Goal: Information Seeking & Learning: Compare options

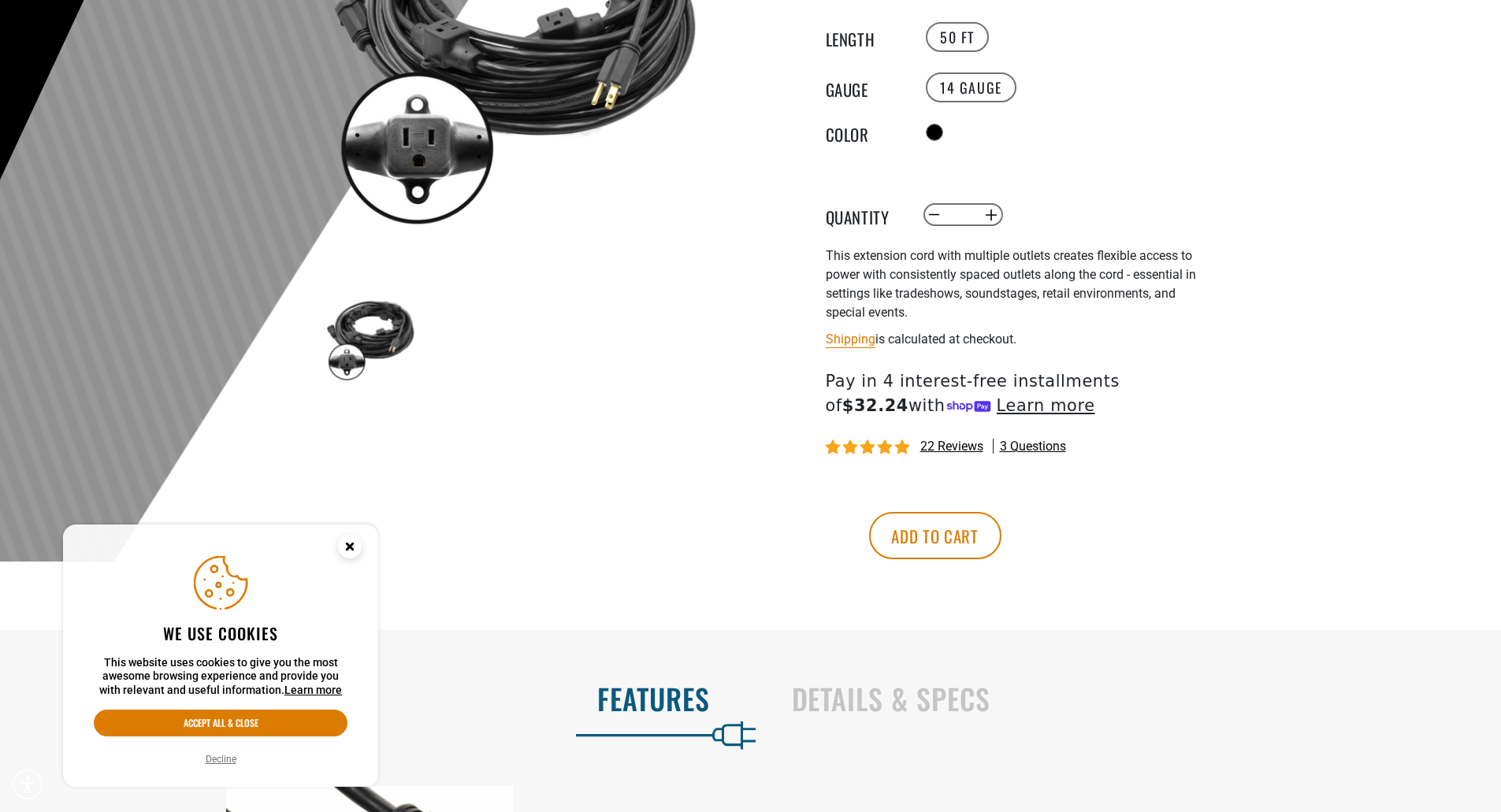
scroll to position [315, 0]
click at [358, 545] on circle "Cookie Consent" at bounding box center [349, 546] width 24 height 24
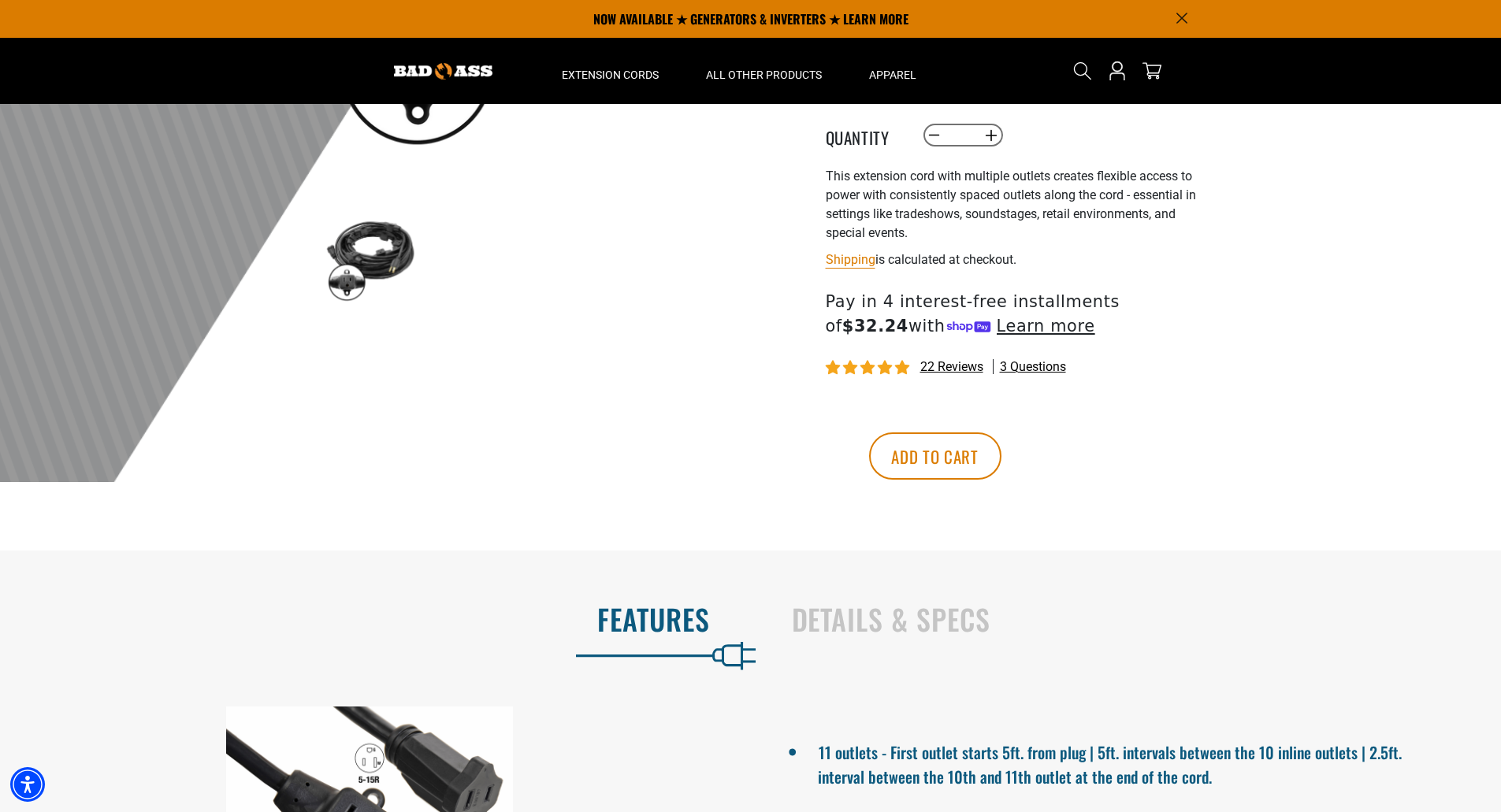
scroll to position [0, 0]
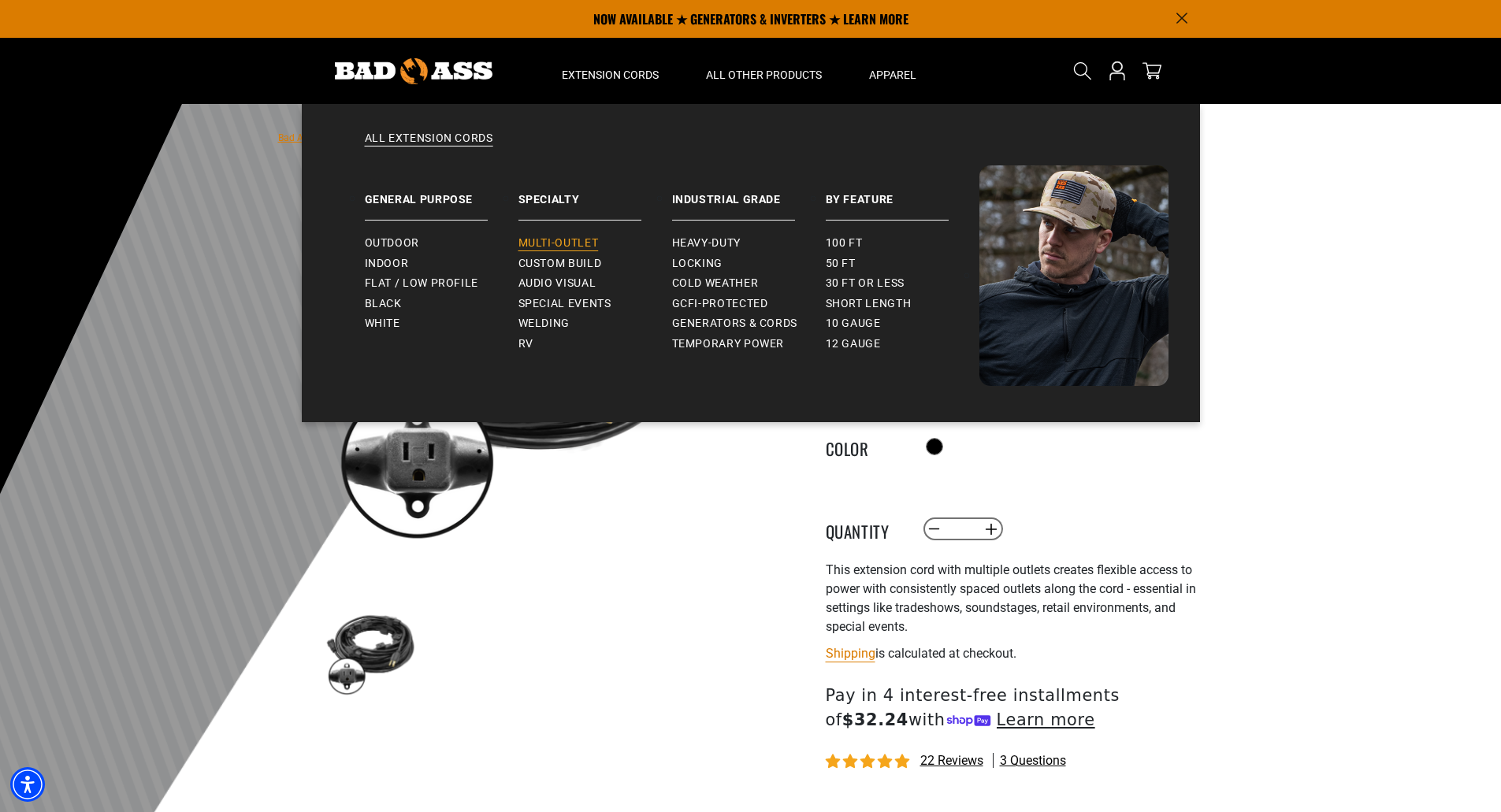
click at [586, 247] on span "Multi-Outlet" at bounding box center [558, 243] width 80 height 14
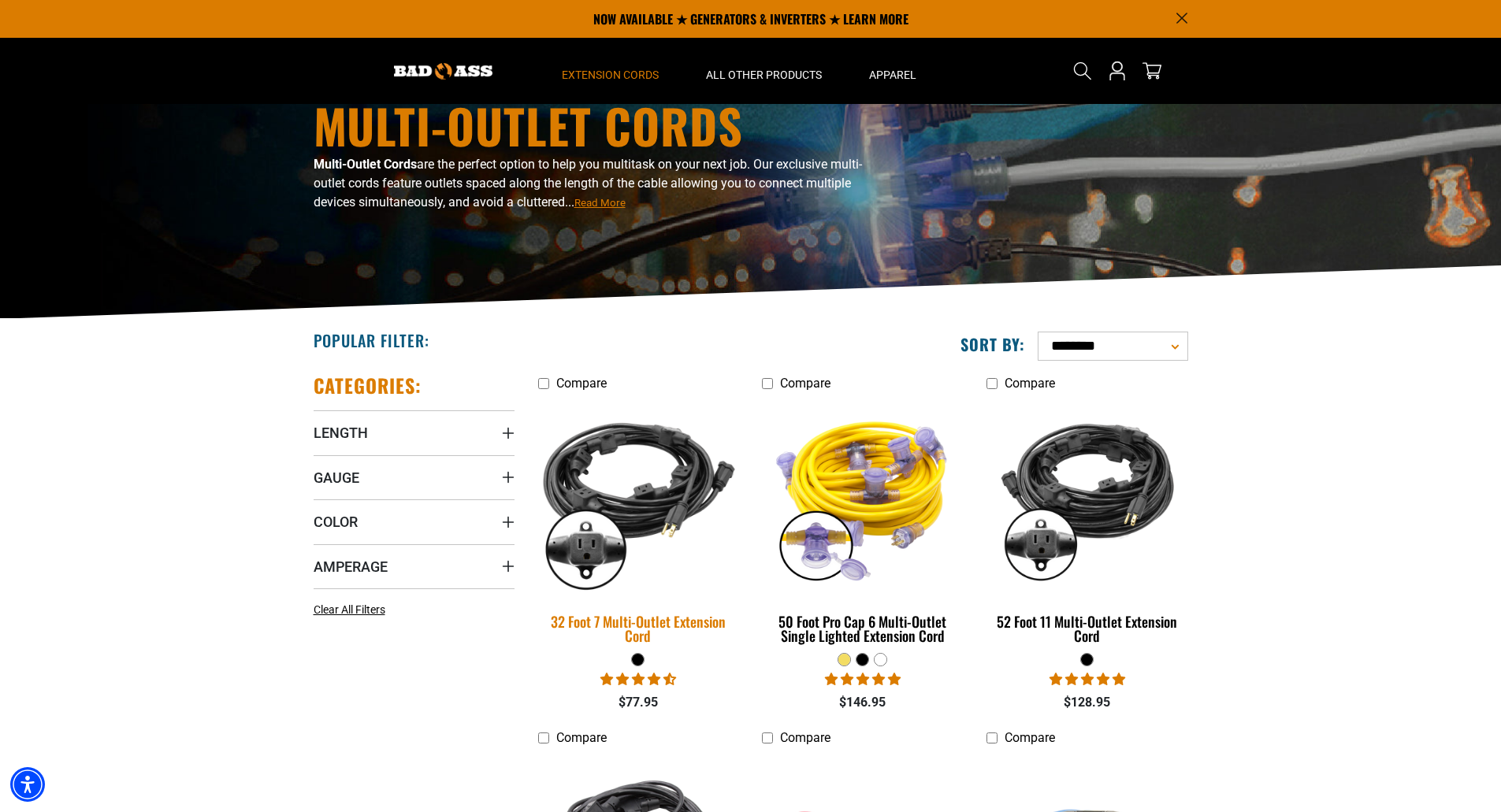
scroll to position [79, 0]
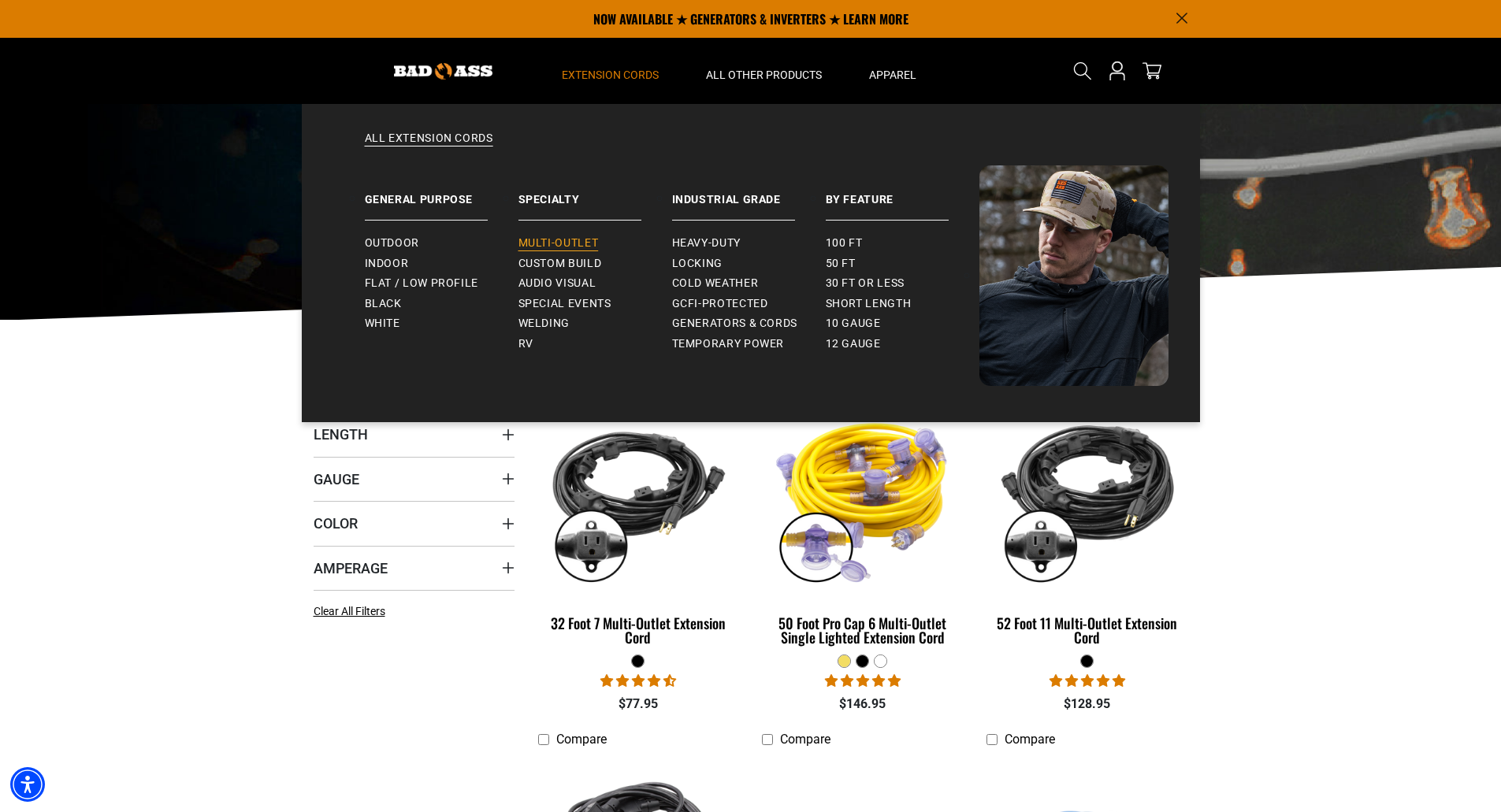
click at [580, 238] on span "Multi-Outlet" at bounding box center [558, 243] width 80 height 14
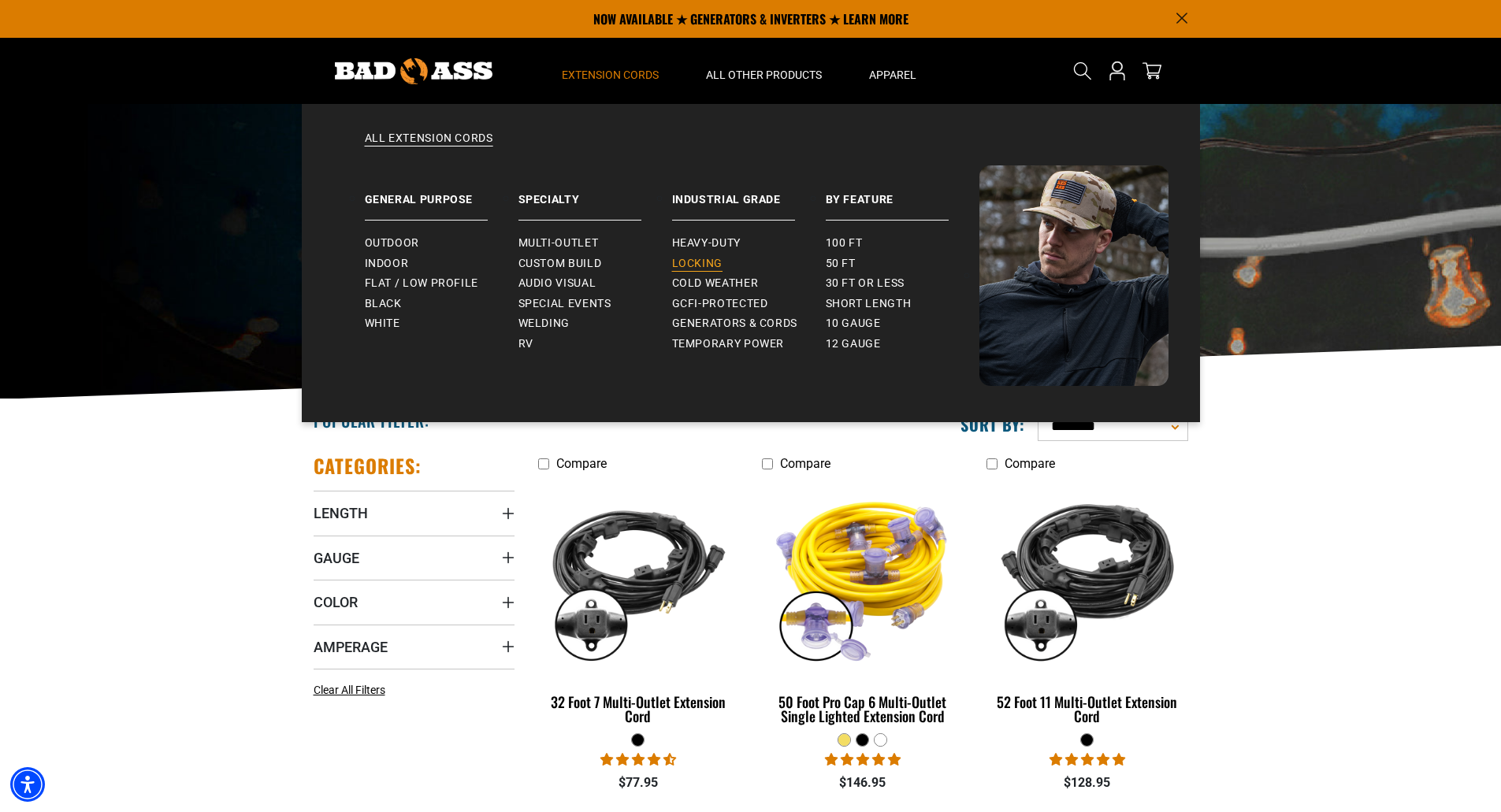
click at [704, 267] on span "Locking" at bounding box center [697, 263] width 51 height 14
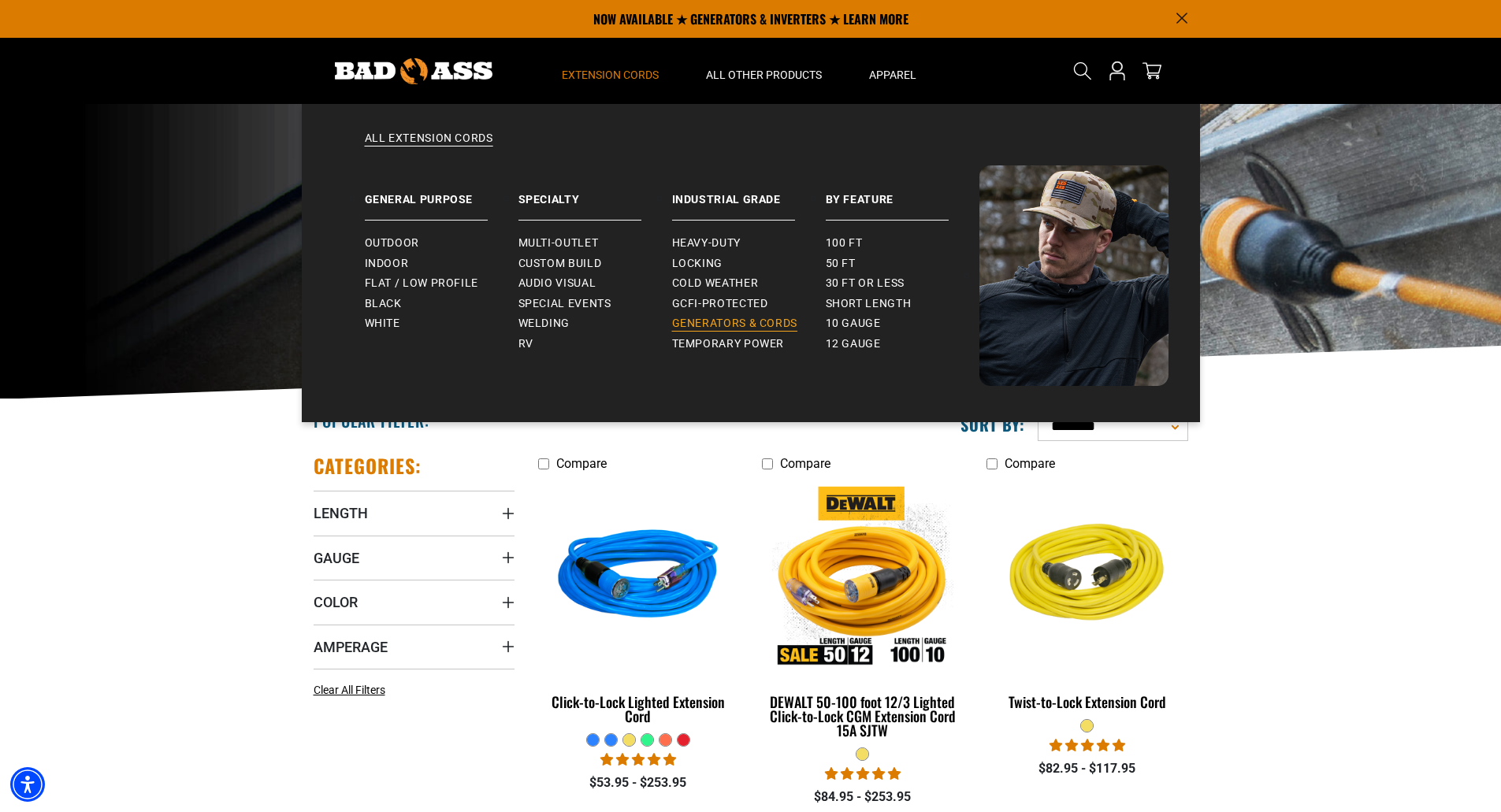
click at [722, 318] on span "Generators & Cords" at bounding box center [735, 324] width 126 height 14
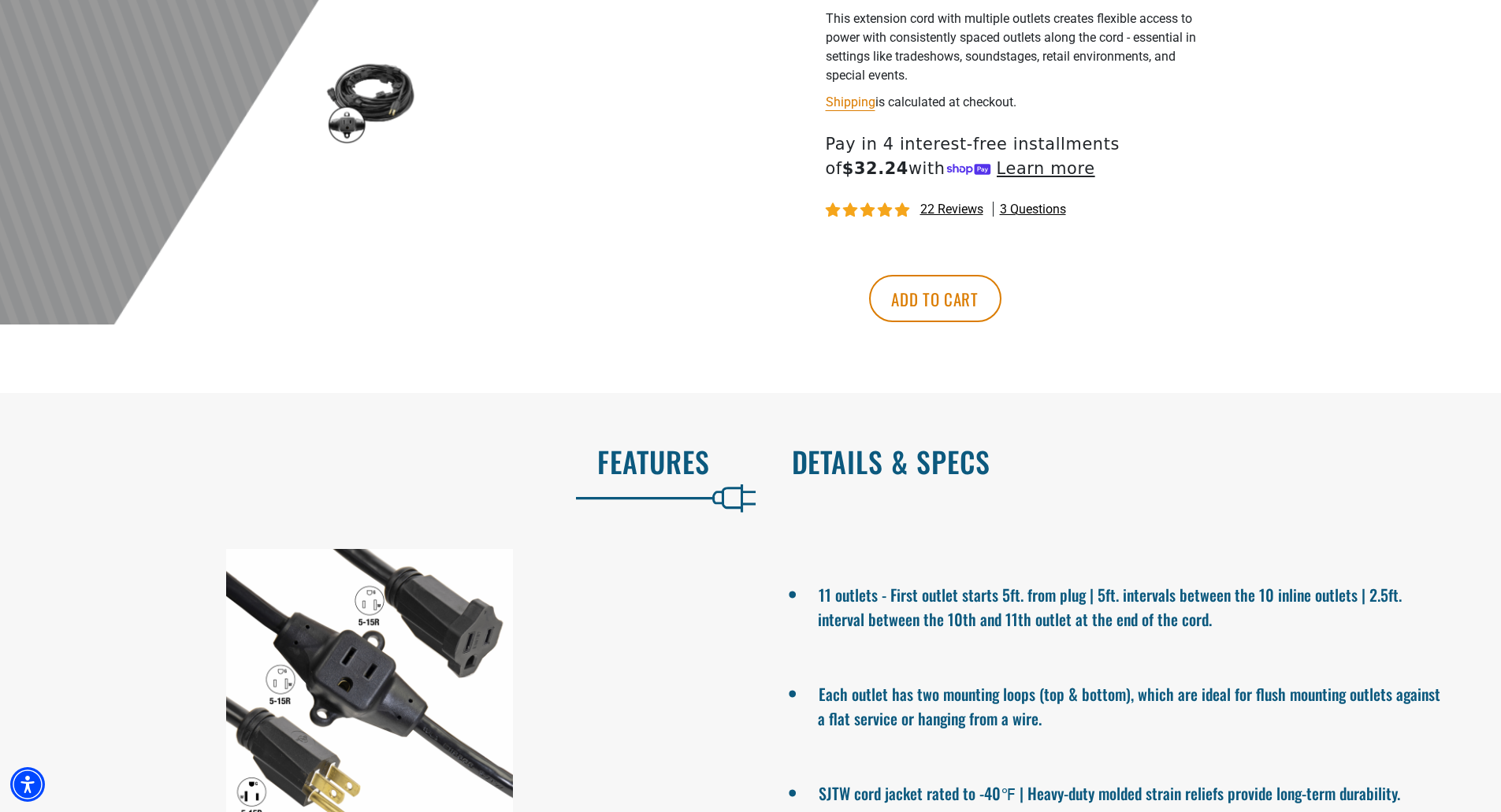
click at [867, 455] on h2 "Details & Specs" at bounding box center [1129, 462] width 676 height 33
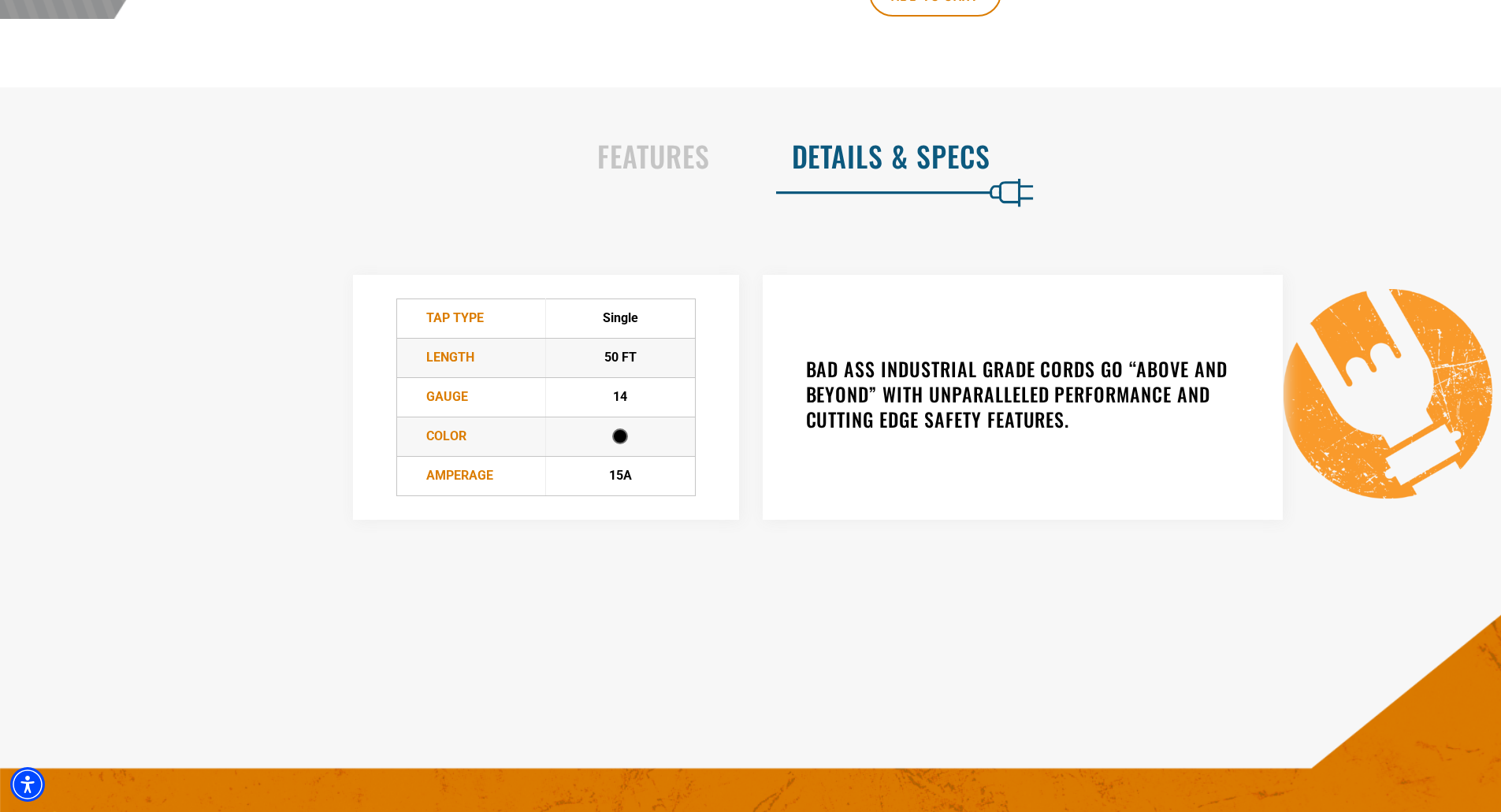
scroll to position [867, 0]
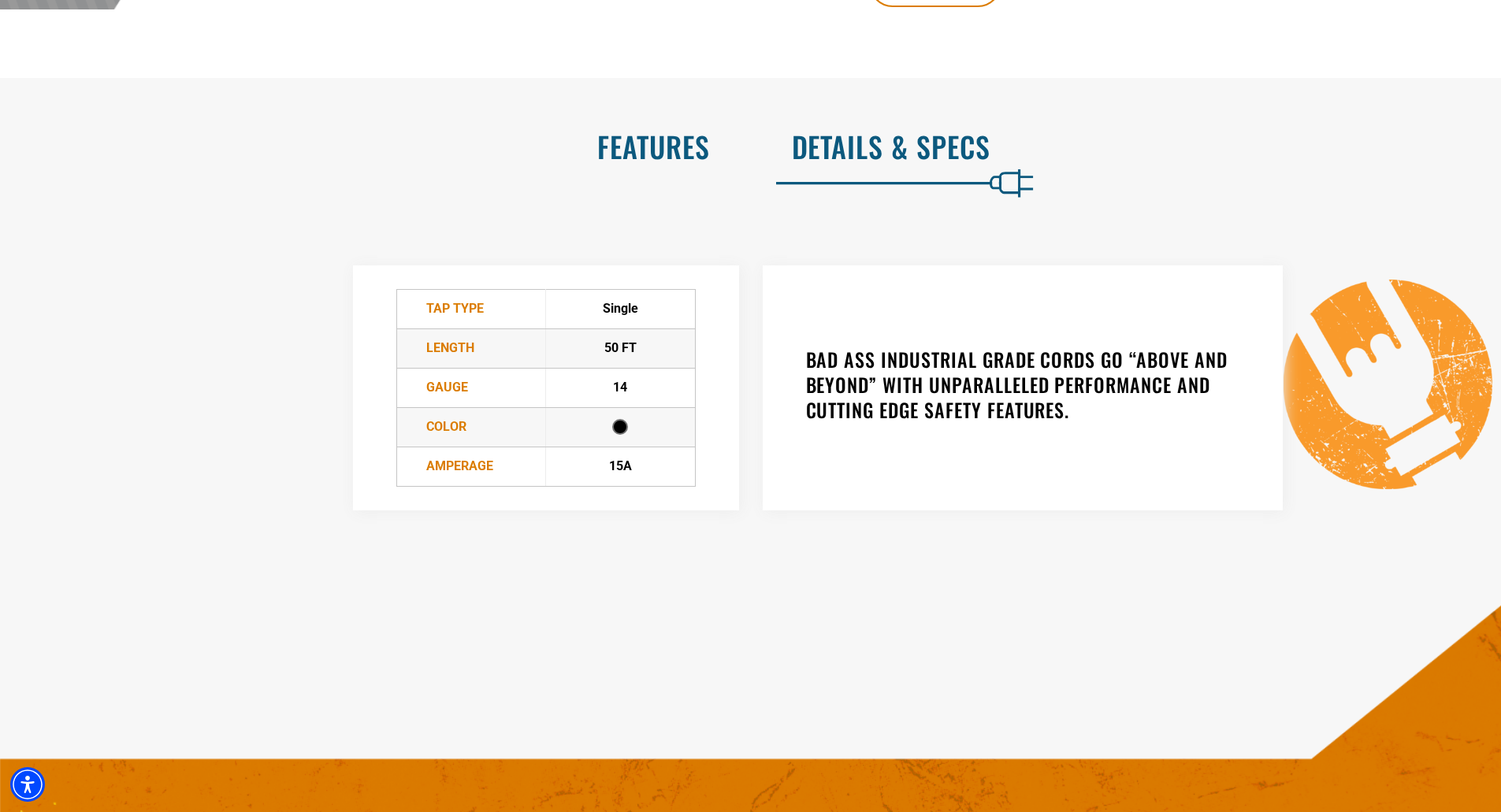
click at [690, 141] on h2 "Features" at bounding box center [371, 147] width 676 height 33
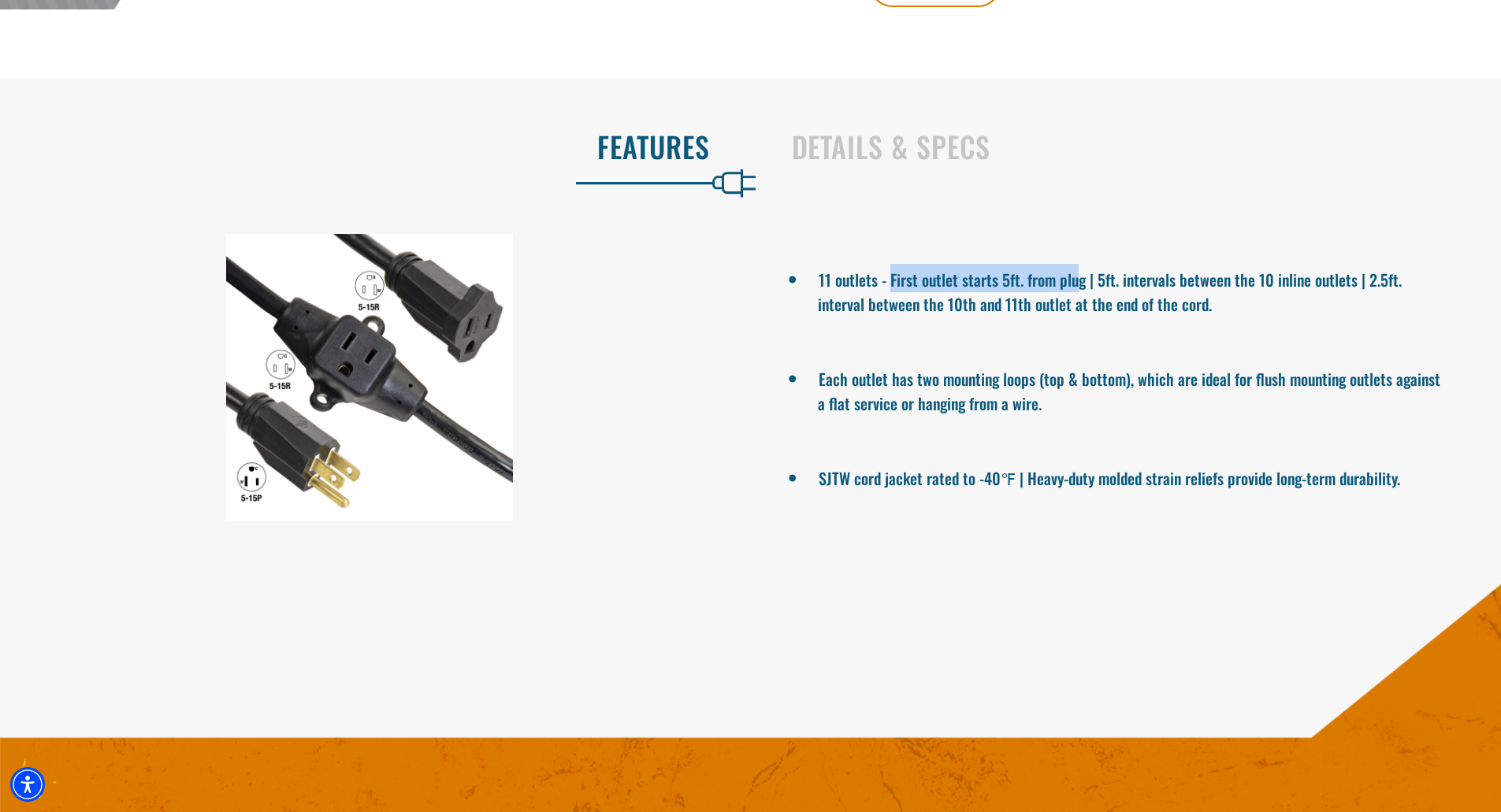
drag, startPoint x: 892, startPoint y: 279, endPoint x: 1080, endPoint y: 281, distance: 188.0
click at [1080, 281] on li "11 outlets - First outlet starts 5ft. from plug | 5ft. intervals between the 10…" at bounding box center [1132, 290] width 628 height 52
drag, startPoint x: 1244, startPoint y: 307, endPoint x: 1239, endPoint y: 295, distance: 13.0
click at [1246, 306] on li "11 outlets - First outlet starts 5ft. from plug | 5ft. intervals between the 10…" at bounding box center [1132, 290] width 628 height 52
drag, startPoint x: 1102, startPoint y: 281, endPoint x: 1298, endPoint y: 278, distance: 196.0
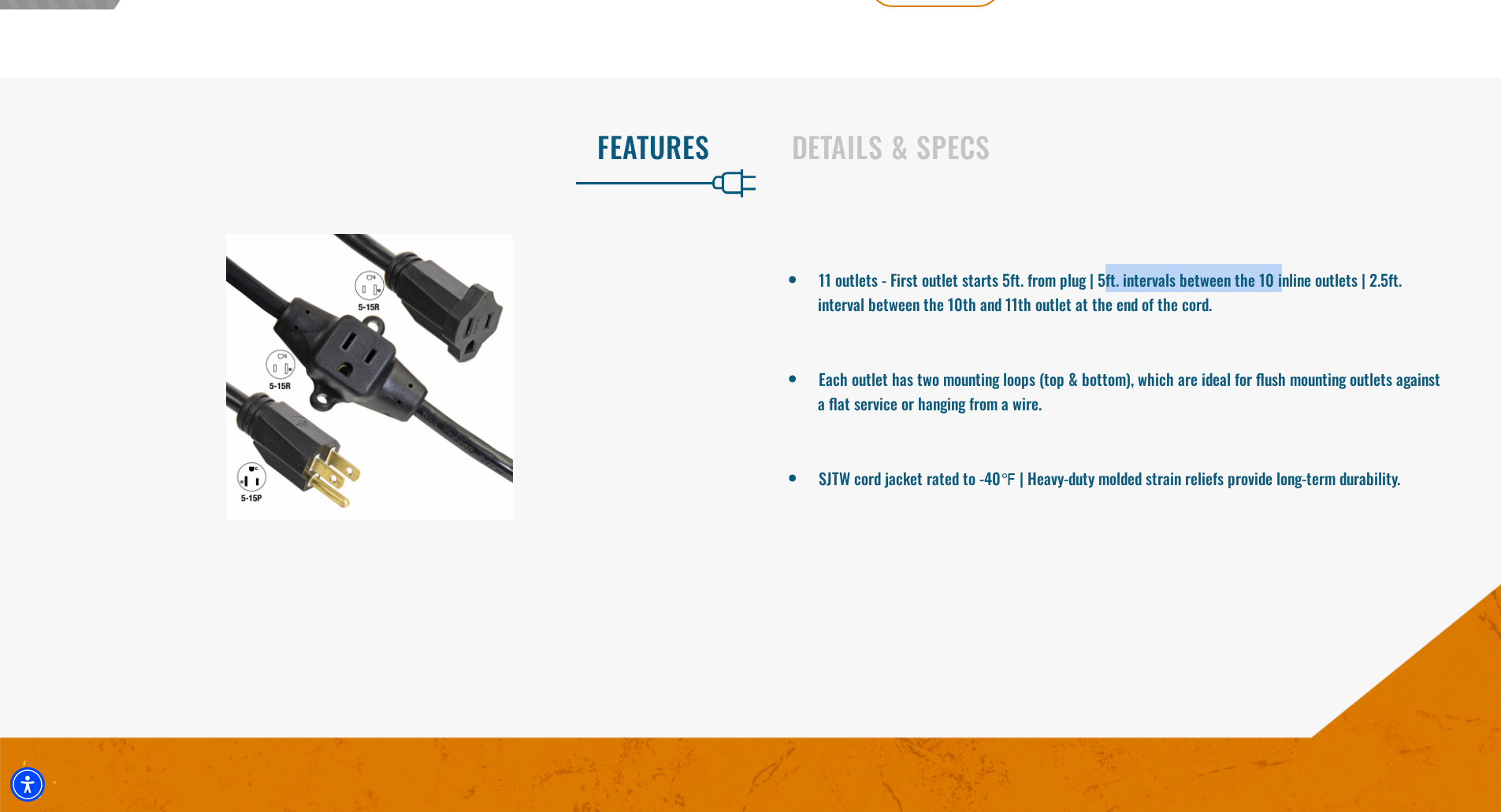
click at [1295, 274] on li "11 outlets - First outlet starts 5ft. from plug | 5ft. intervals between the 10…" at bounding box center [1132, 290] width 628 height 52
drag, startPoint x: 1311, startPoint y: 313, endPoint x: 1273, endPoint y: 315, distance: 38.1
click at [1311, 314] on li "11 outlets - First outlet starts 5ft. from plug | 5ft. intervals between the 10…" at bounding box center [1132, 290] width 628 height 52
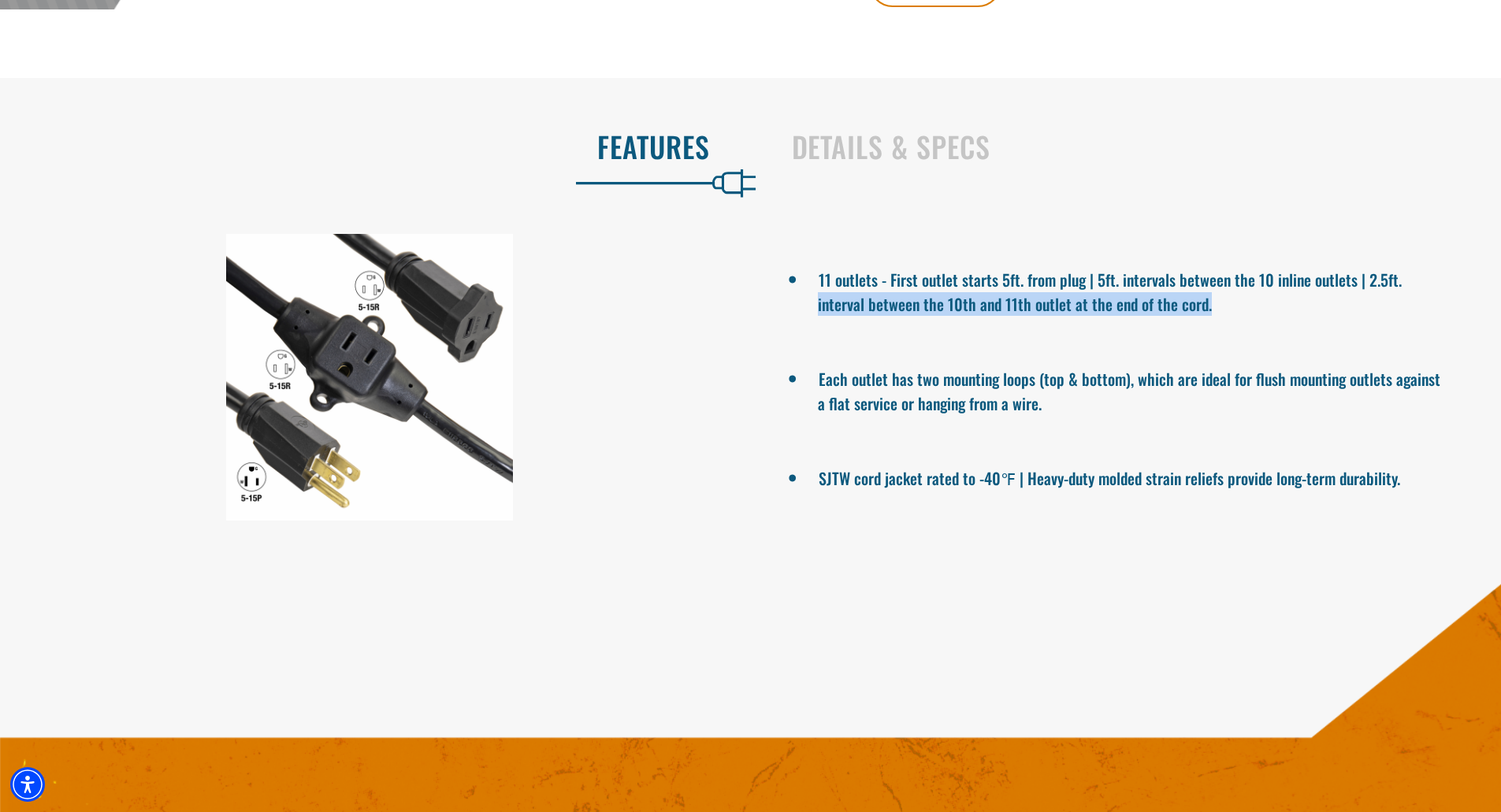
drag, startPoint x: 1215, startPoint y: 324, endPoint x: 637, endPoint y: 334, distance: 578.1
click at [734, 324] on div "11 outlets - First outlet starts 5ft. from plug | 5ft. intervals between the 10…" at bounding box center [750, 377] width 1524 height 286
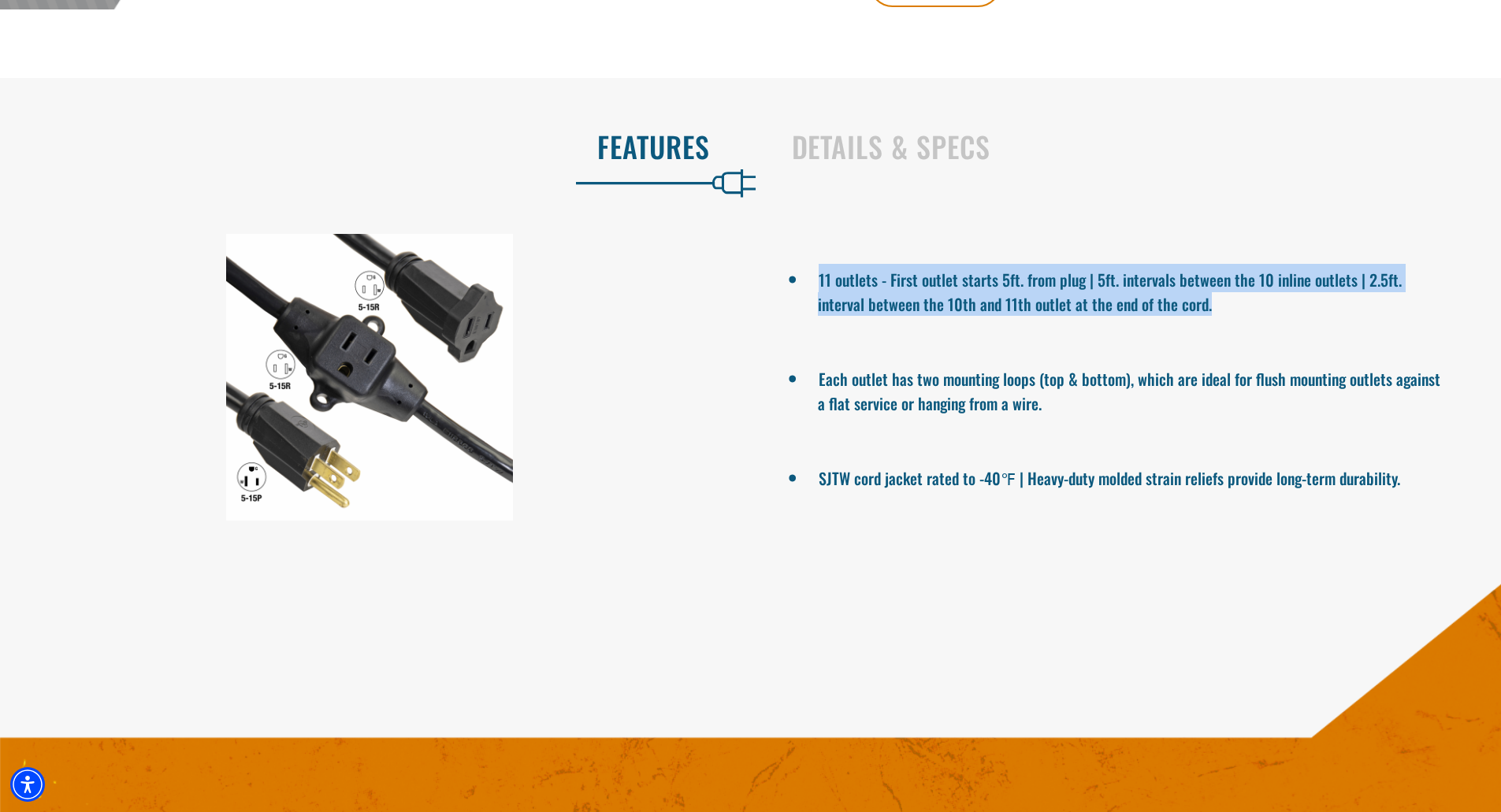
click at [439, 325] on div at bounding box center [369, 377] width 739 height 286
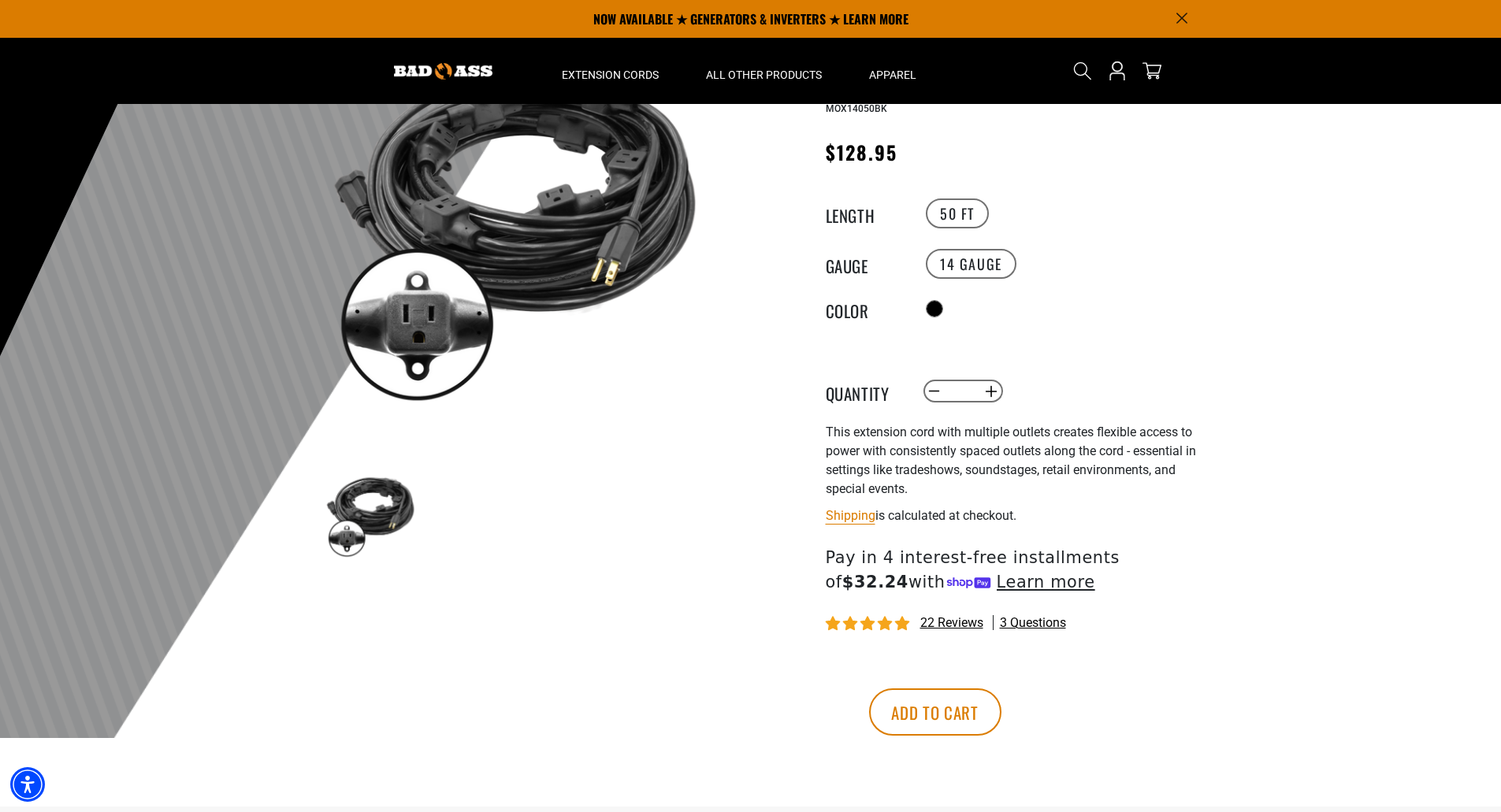
scroll to position [0, 0]
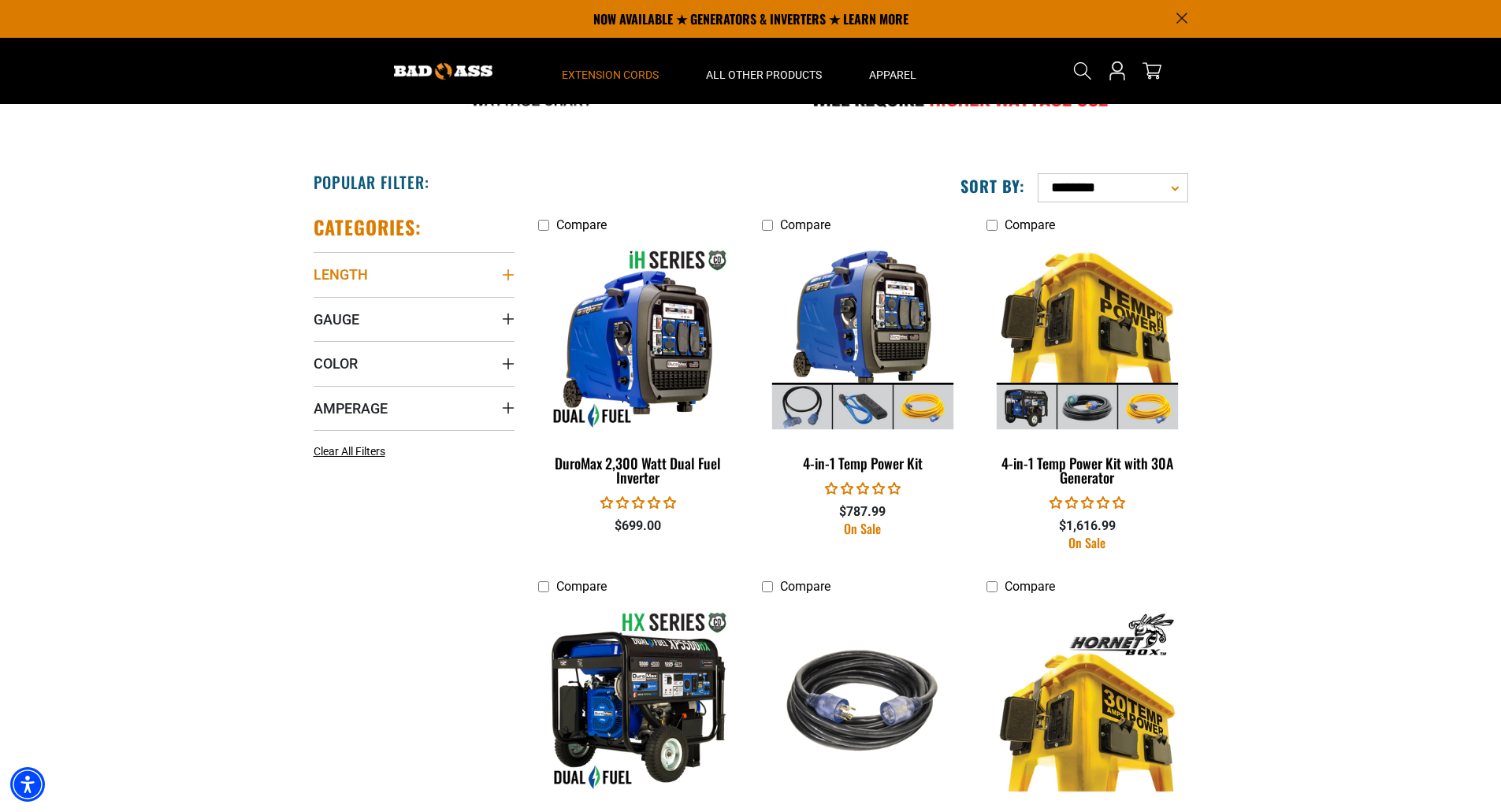
scroll to position [709, 0]
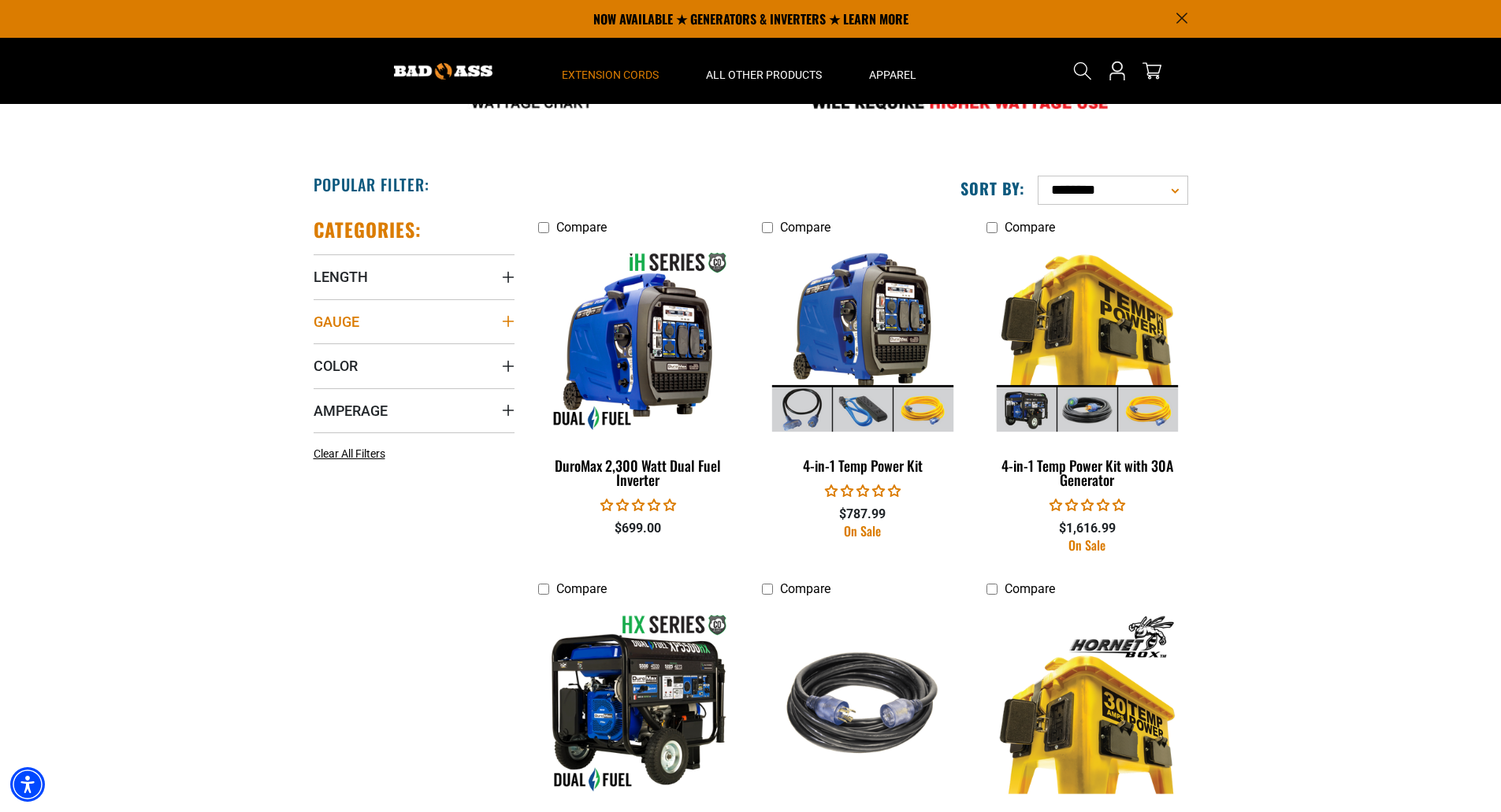
click at [437, 339] on summary "Gauge" at bounding box center [414, 321] width 201 height 44
click at [442, 484] on summary "Amperage" at bounding box center [414, 470] width 201 height 44
click at [324, 506] on icon at bounding box center [320, 504] width 12 height 21
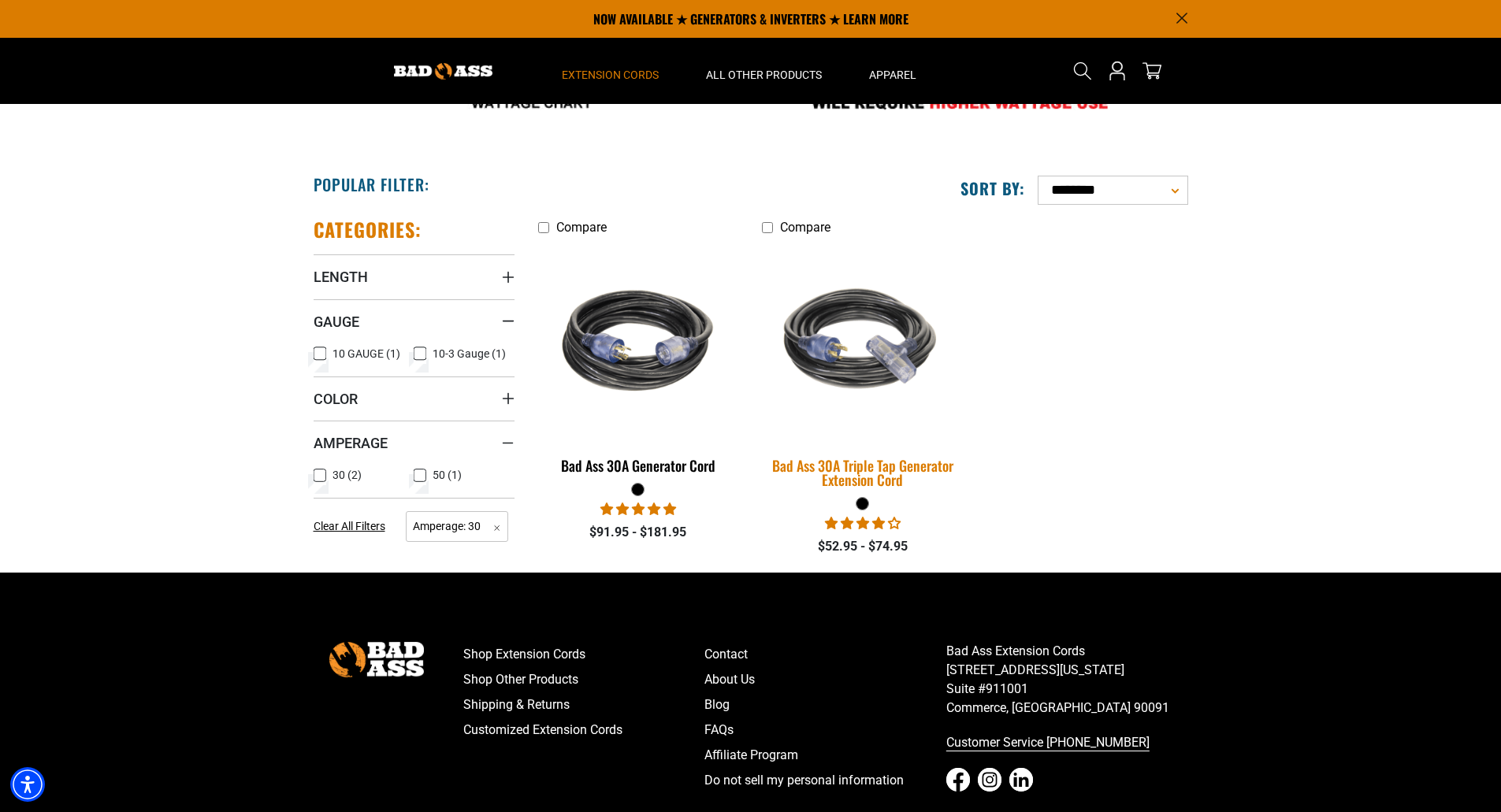
click at [921, 473] on div "Bad Ass 30A Triple Tap Generator Extension Cord" at bounding box center [862, 473] width 201 height 28
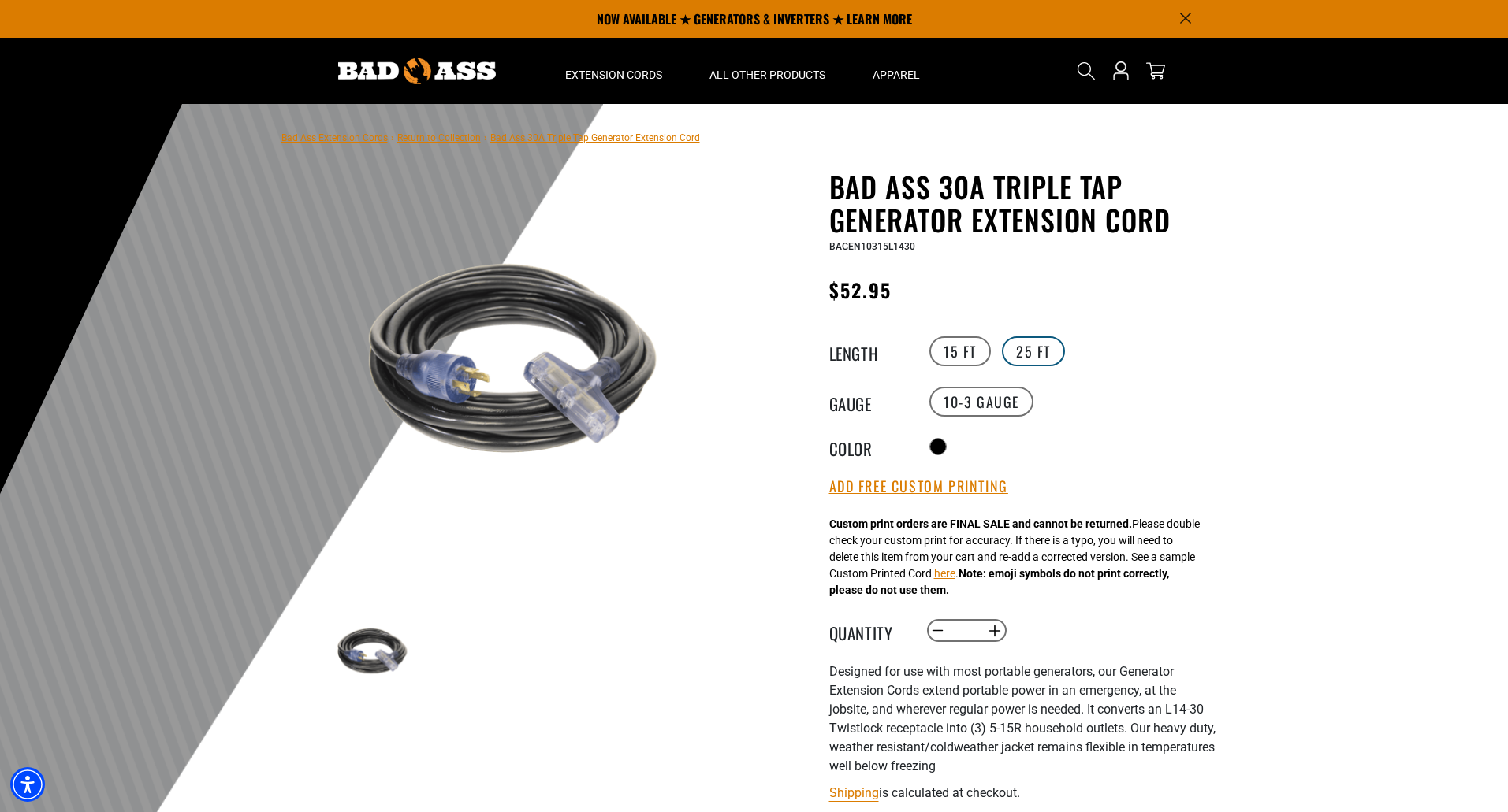
click at [1058, 345] on label "25 FT" at bounding box center [1033, 351] width 63 height 30
click at [960, 348] on label "15 FT" at bounding box center [960, 351] width 61 height 30
click at [1044, 348] on label "25 FT" at bounding box center [1033, 351] width 63 height 30
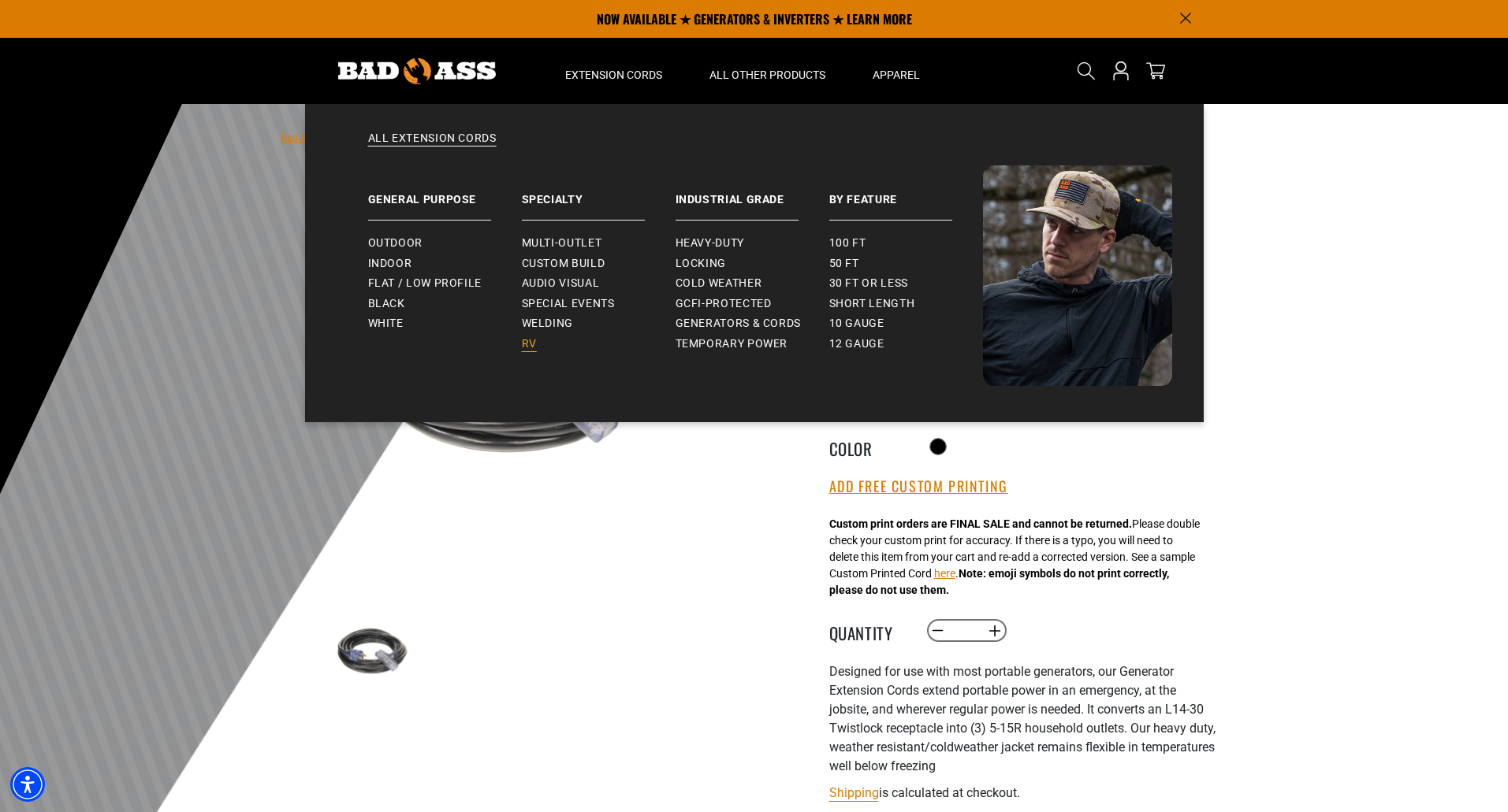
click at [548, 340] on link "RV" at bounding box center [599, 344] width 154 height 21
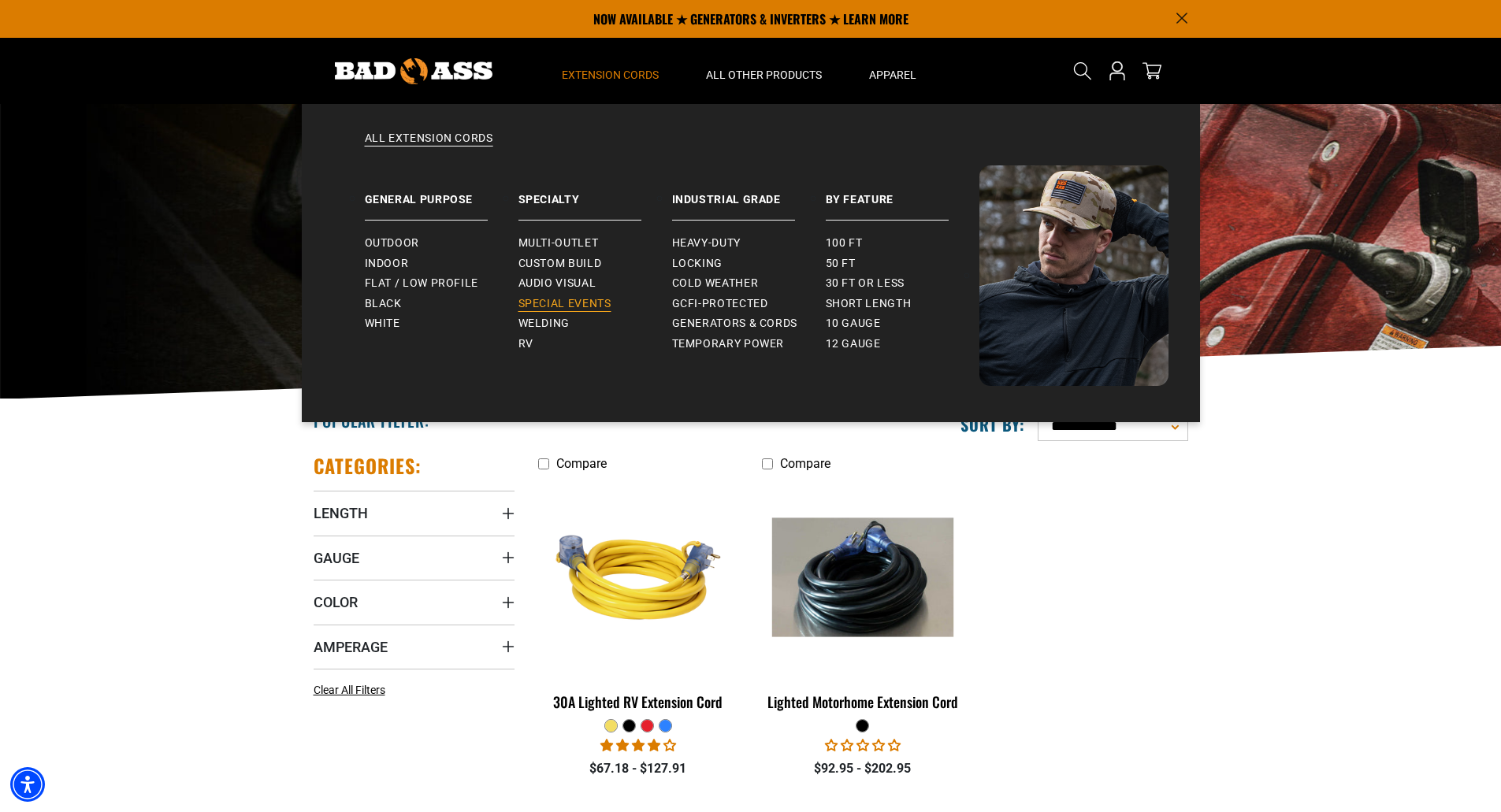
click at [585, 301] on span "Special Events" at bounding box center [565, 304] width 93 height 14
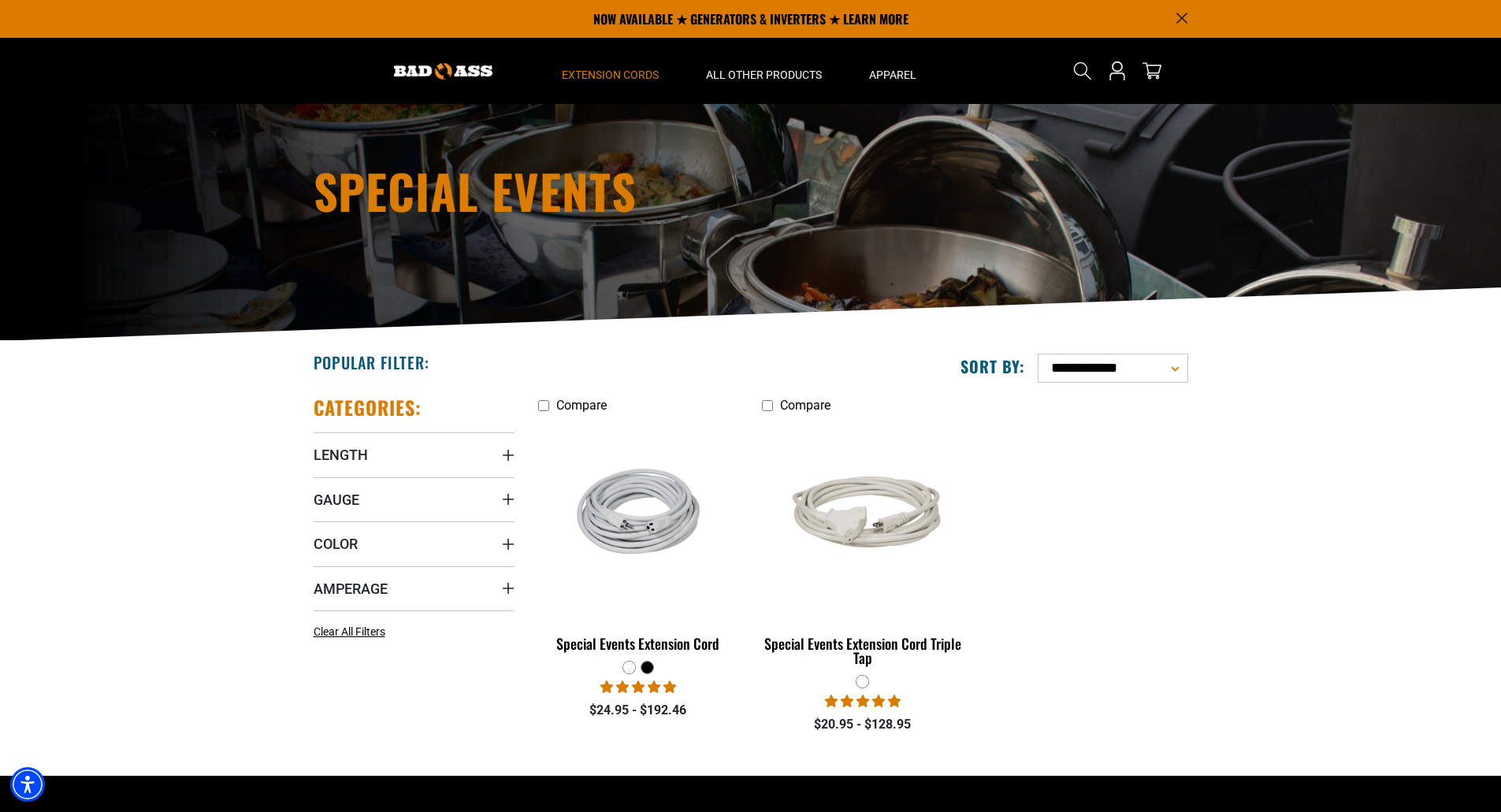
scroll to position [57, 0]
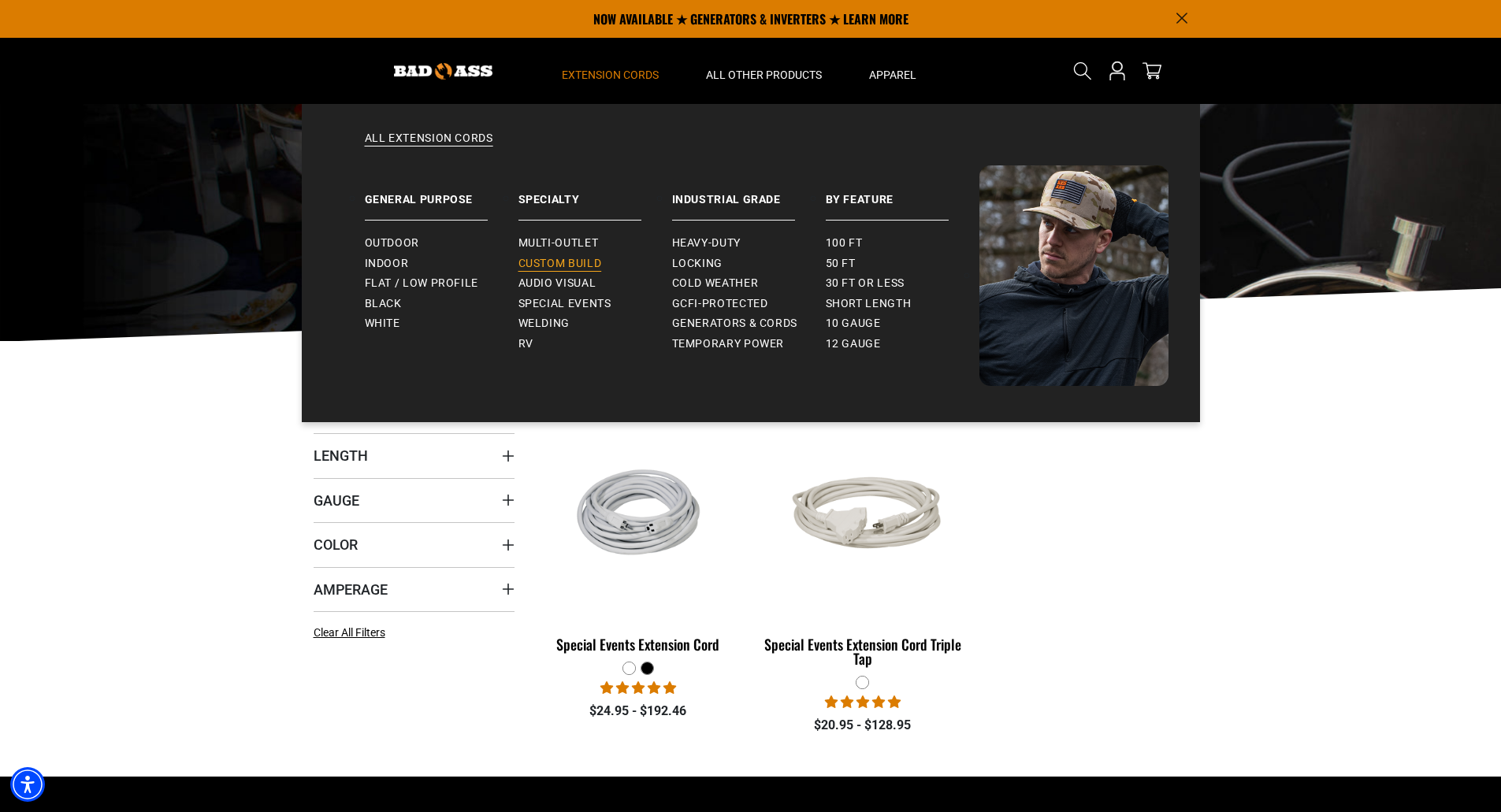
click at [585, 260] on span "Custom Build" at bounding box center [560, 263] width 84 height 14
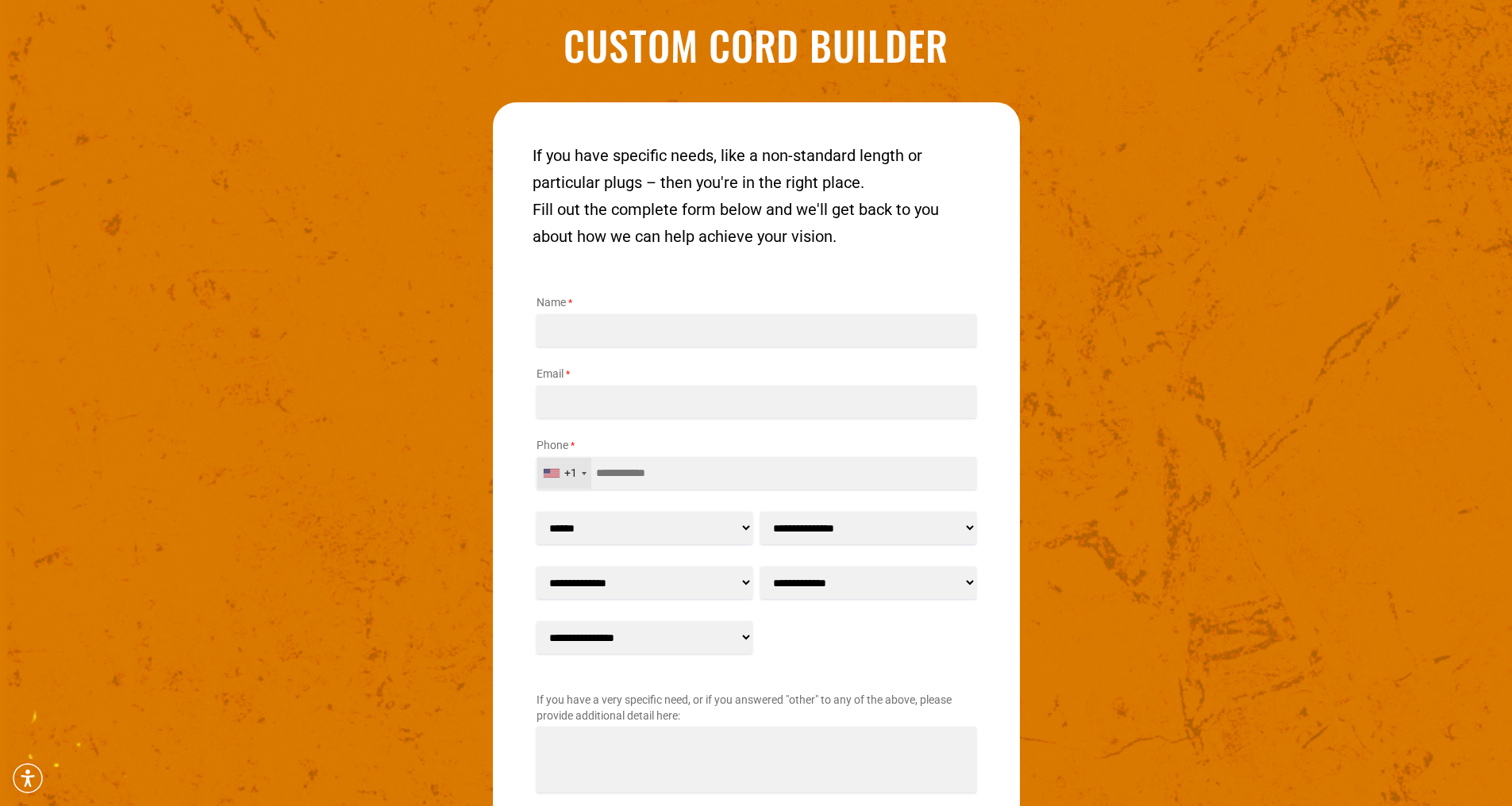
scroll to position [2126, 0]
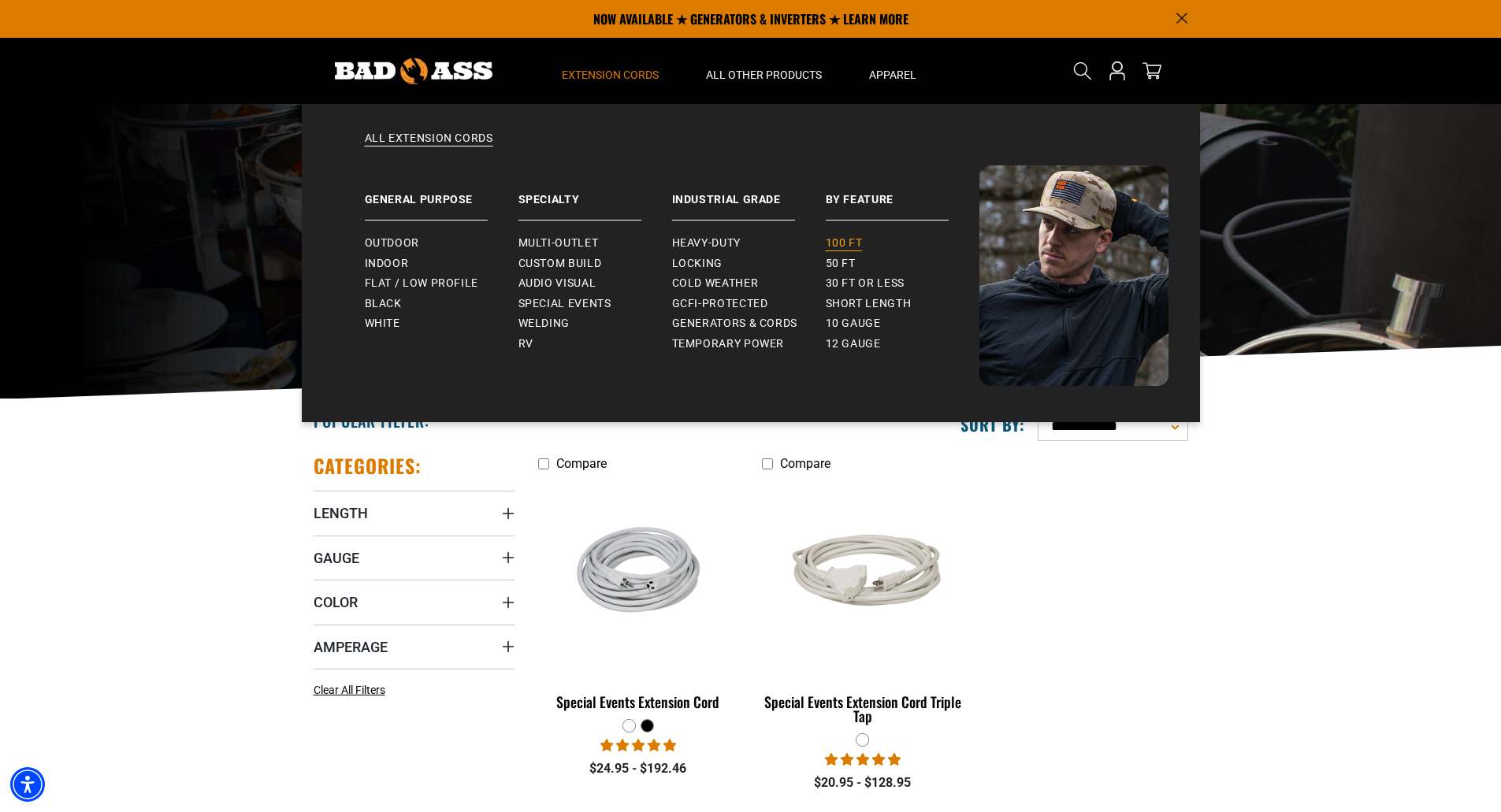
click at [844, 246] on span "100 ft" at bounding box center [844, 243] width 37 height 14
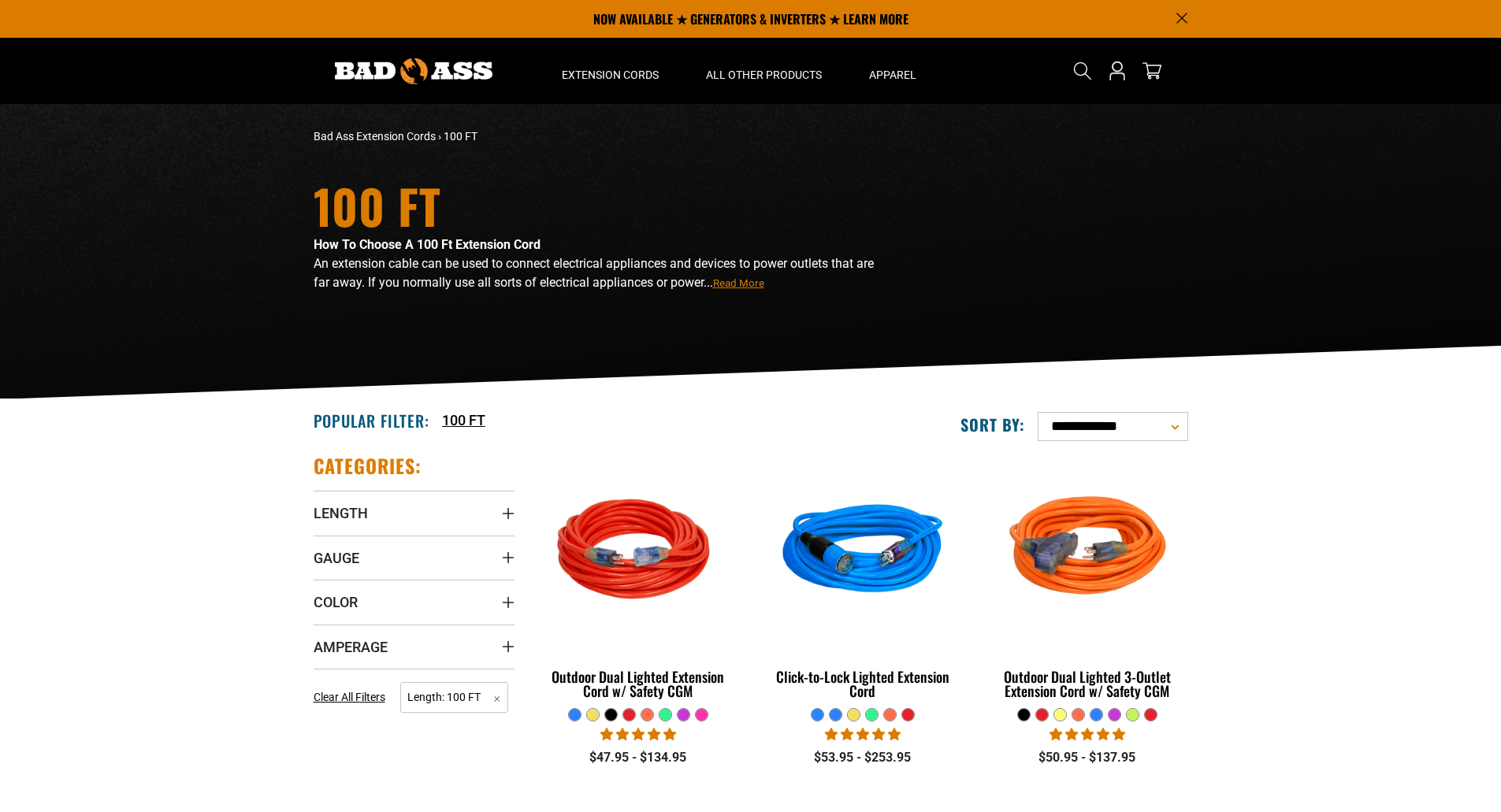
scroll to position [236, 0]
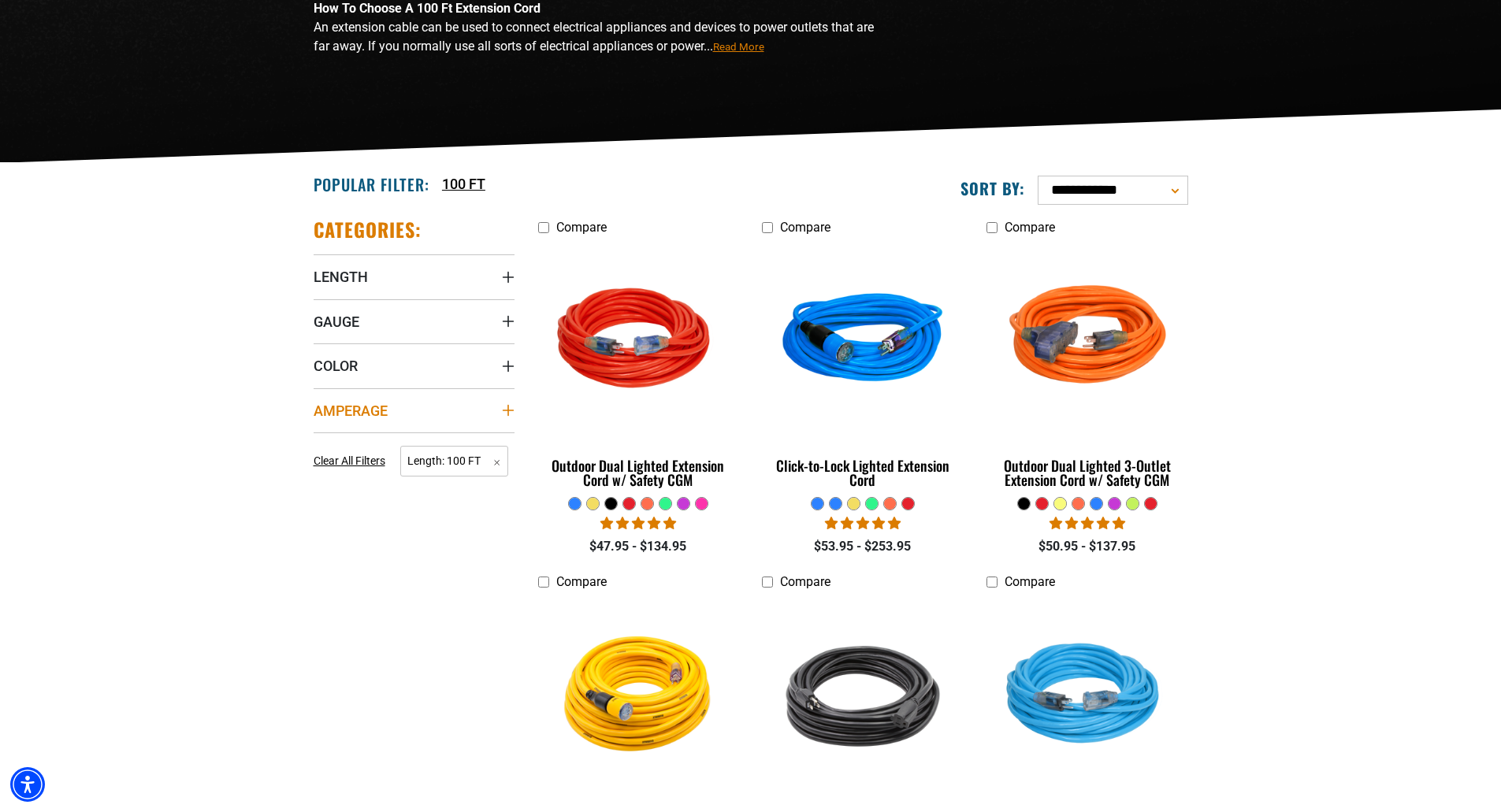
click at [416, 397] on summary "Amperage" at bounding box center [414, 410] width 201 height 44
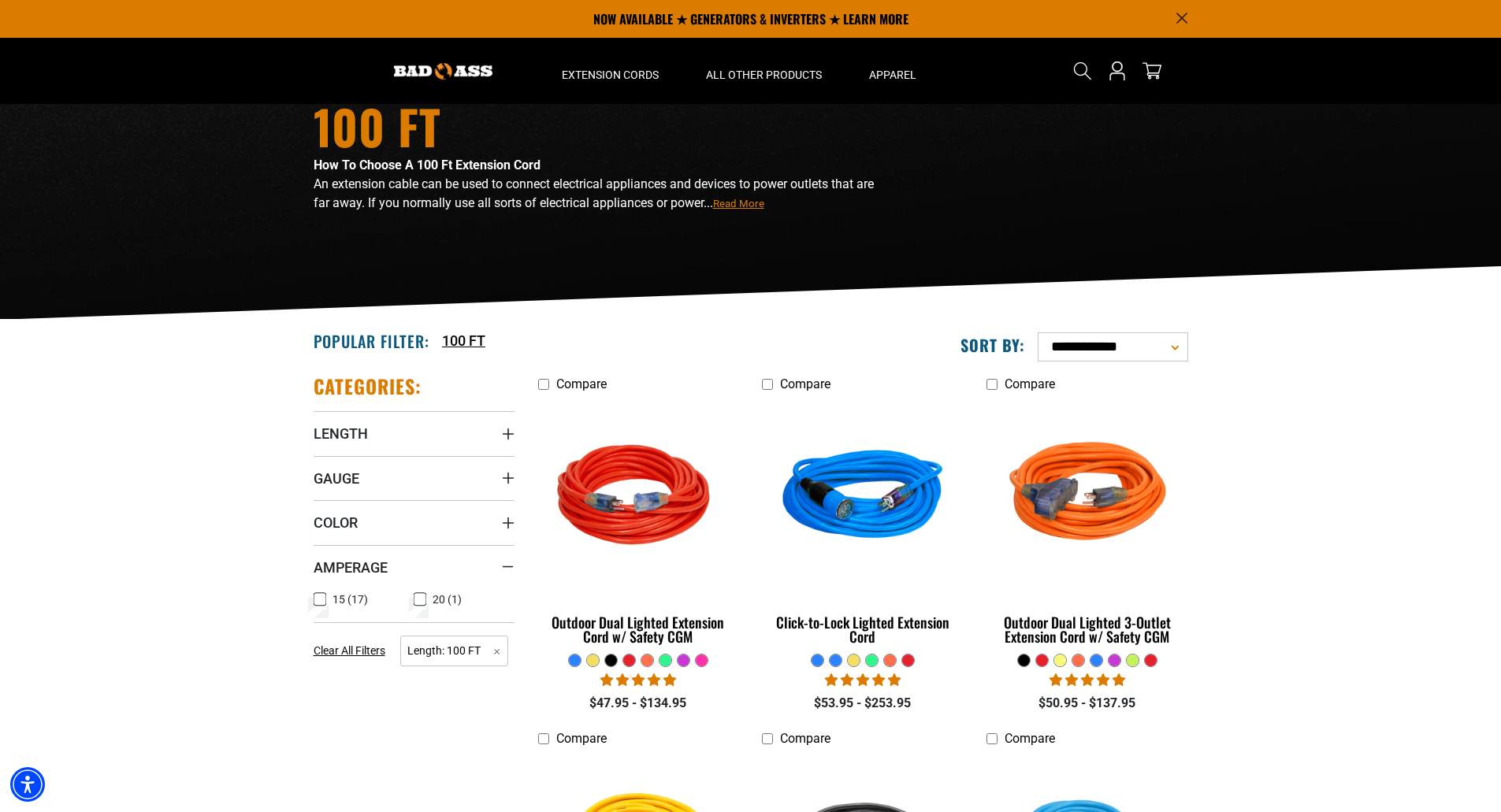
scroll to position [79, 0]
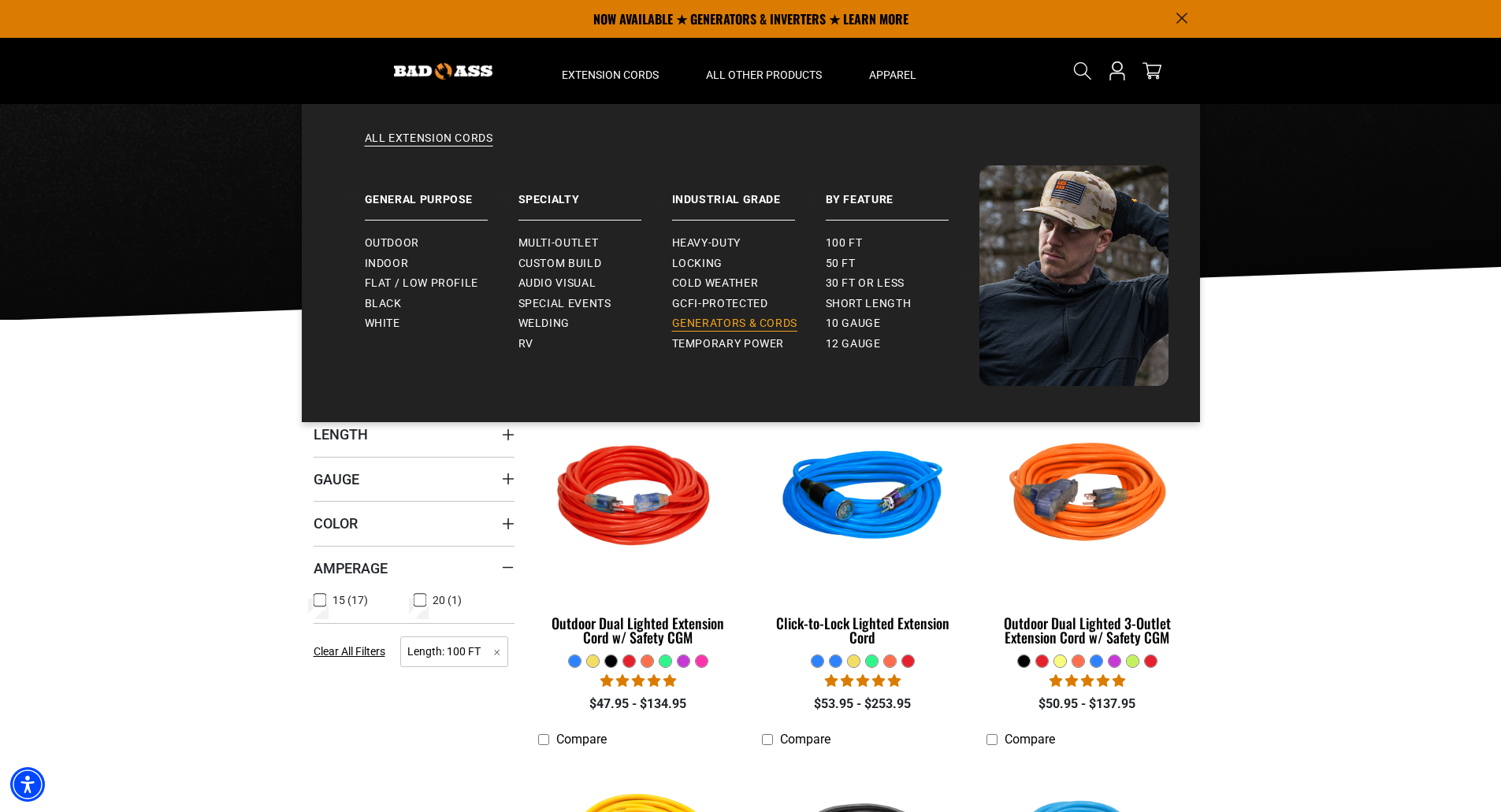
click at [732, 323] on span "Generators & Cords" at bounding box center [735, 324] width 126 height 14
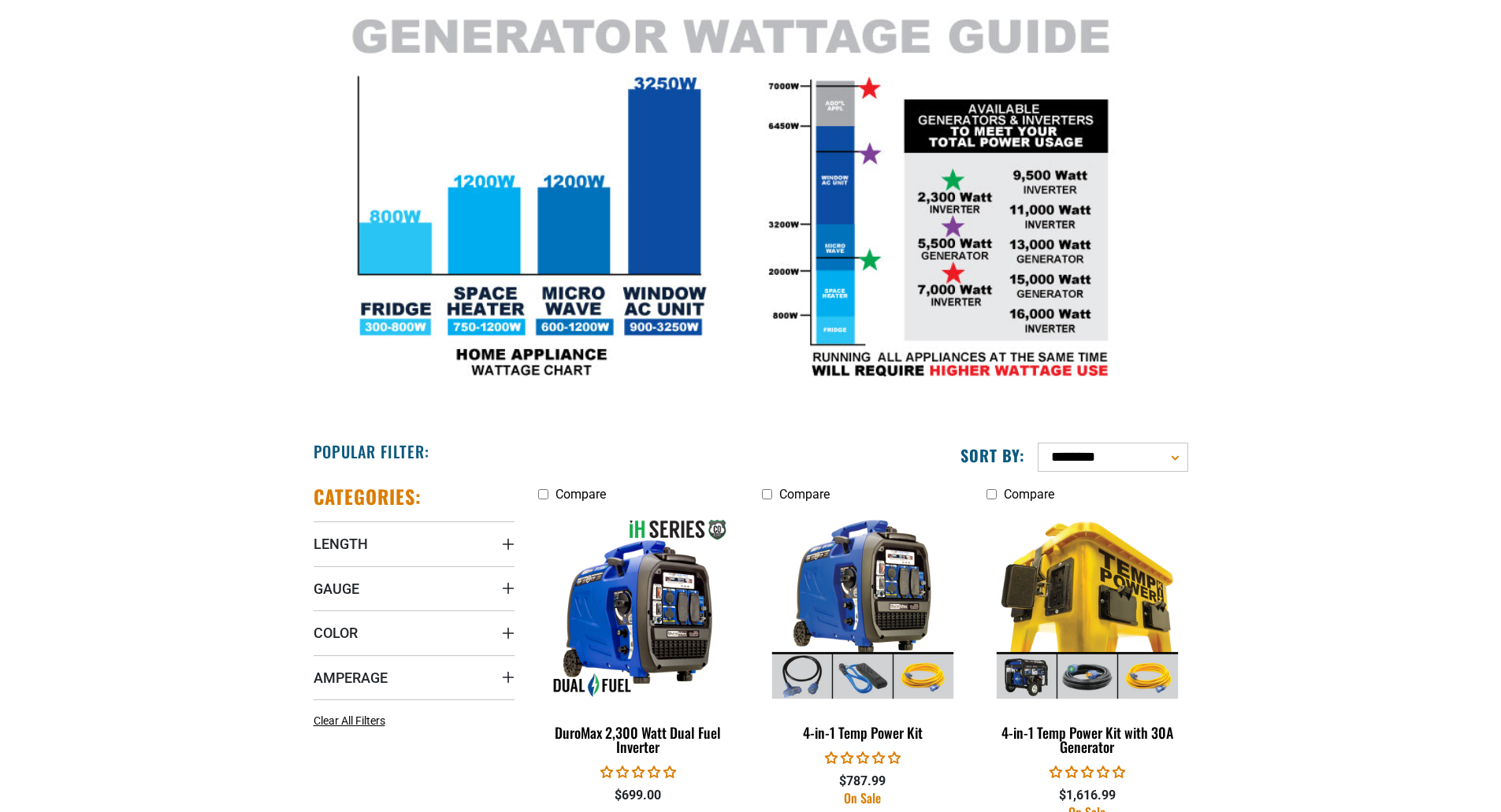
scroll to position [867, 0]
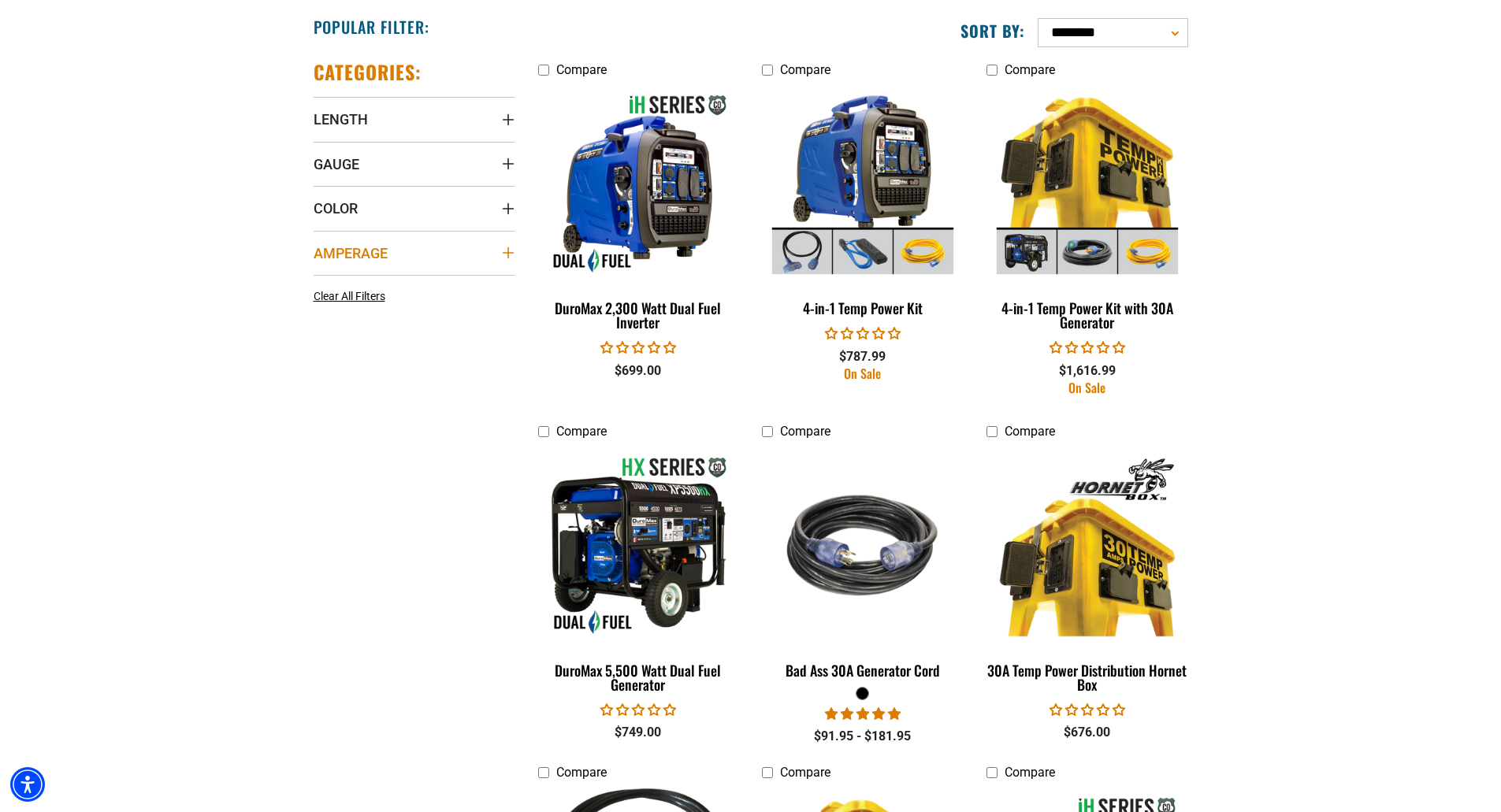
click at [398, 255] on summary "Amperage" at bounding box center [414, 252] width 201 height 44
click at [331, 286] on label "30 (2) 30 (2 products)" at bounding box center [364, 285] width 101 height 21
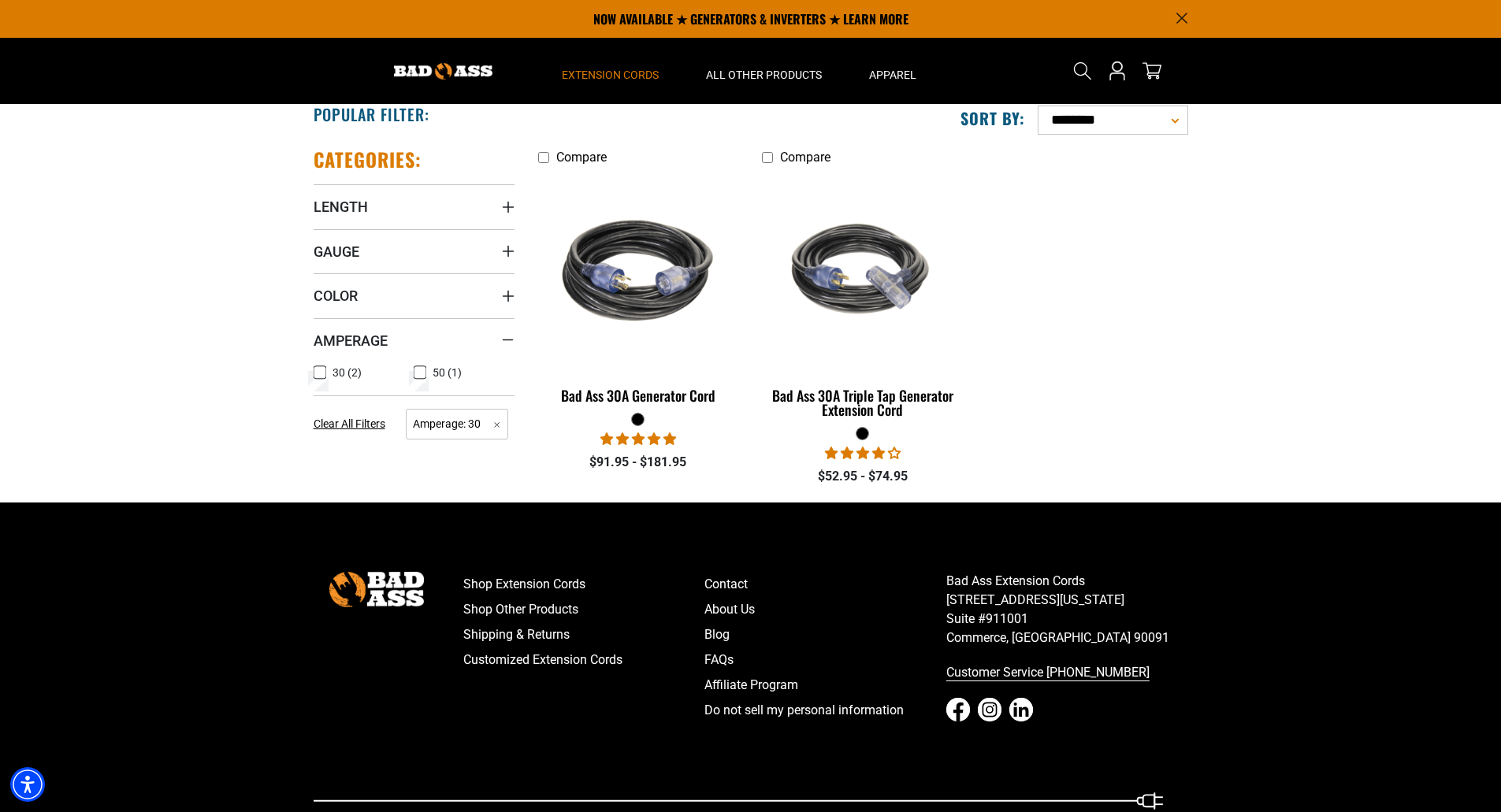
scroll to position [688, 0]
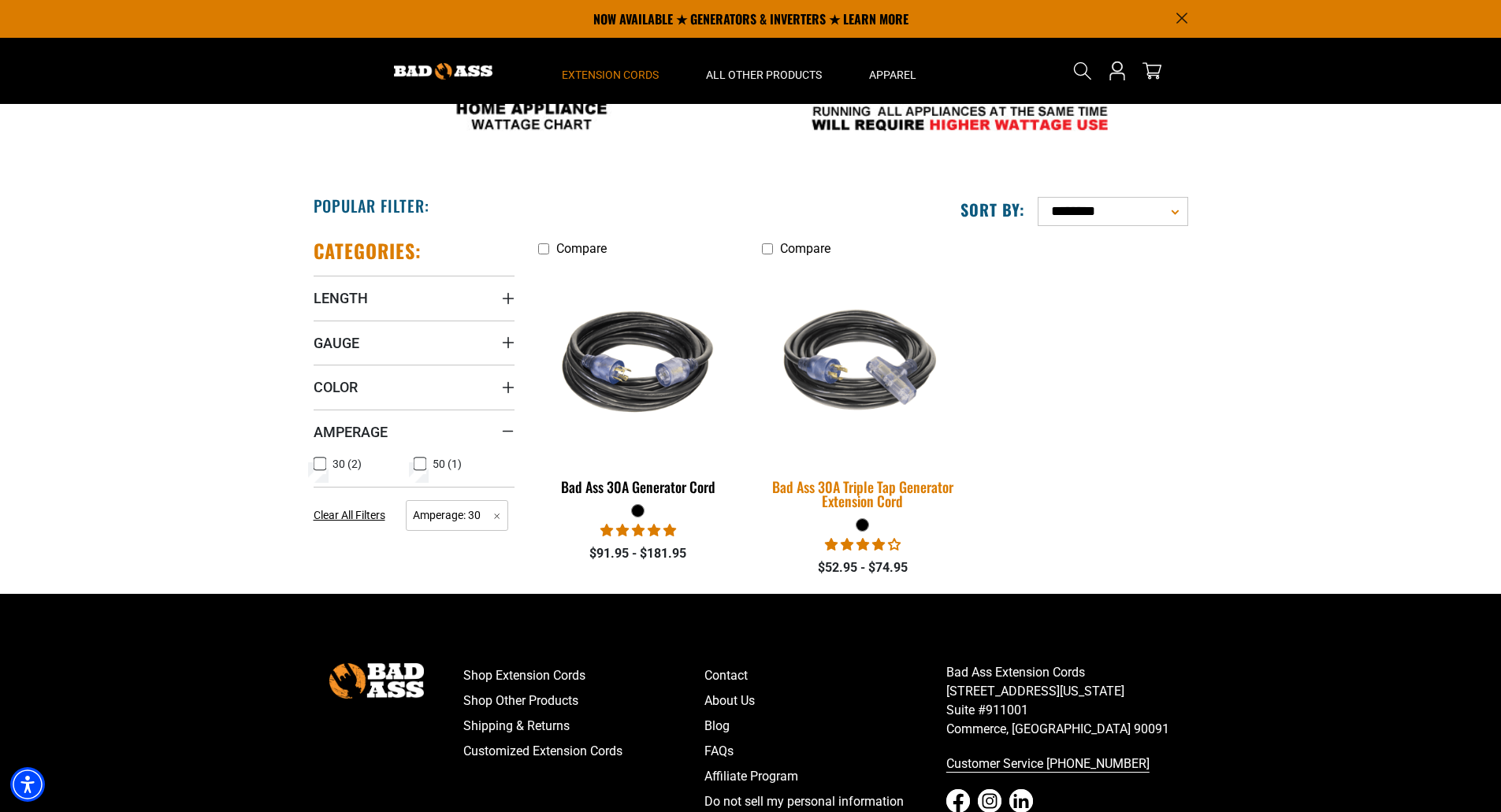
click at [902, 359] on img at bounding box center [863, 363] width 220 height 202
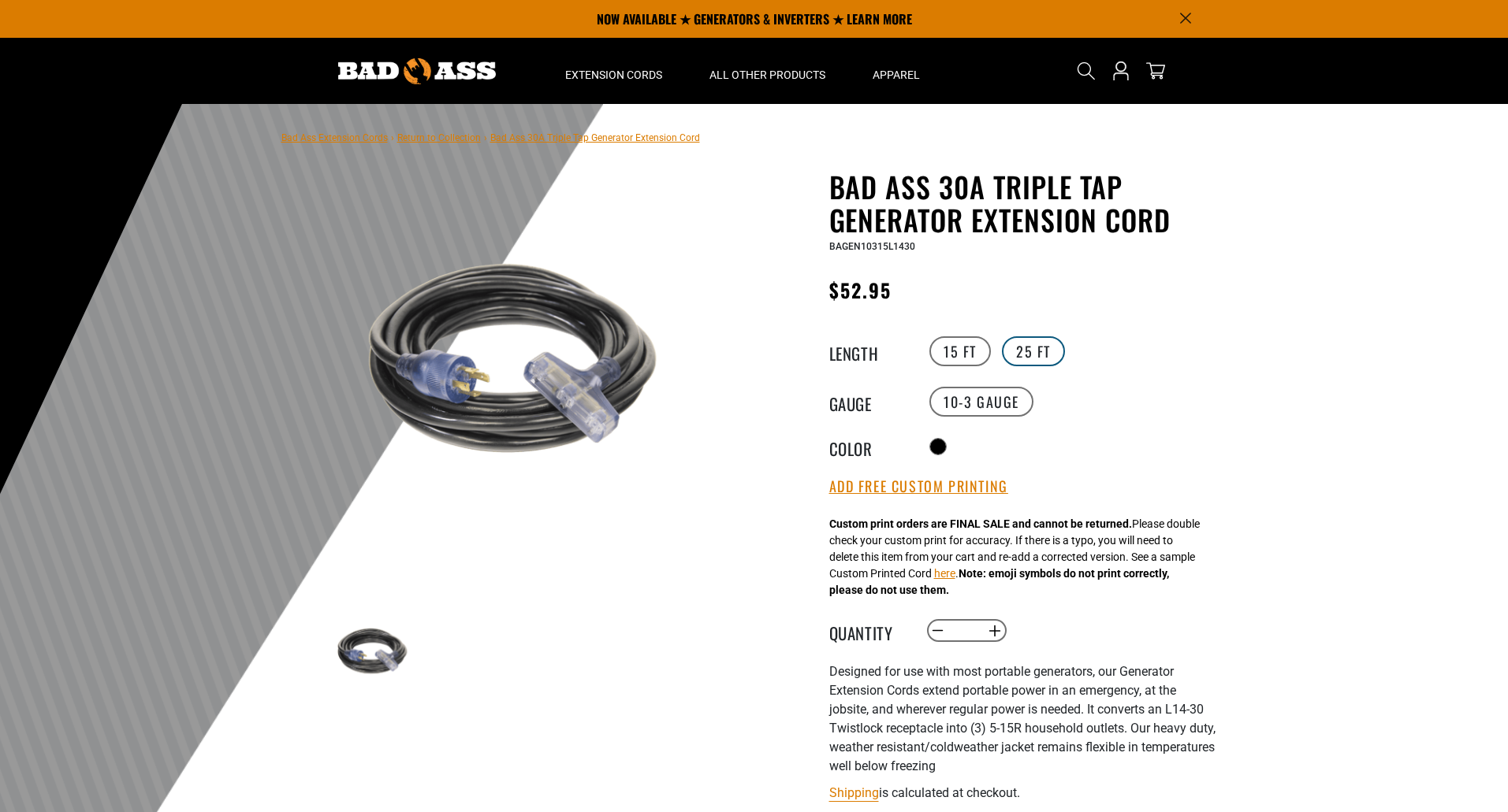
click at [1016, 350] on label "25 FT" at bounding box center [1033, 351] width 63 height 30
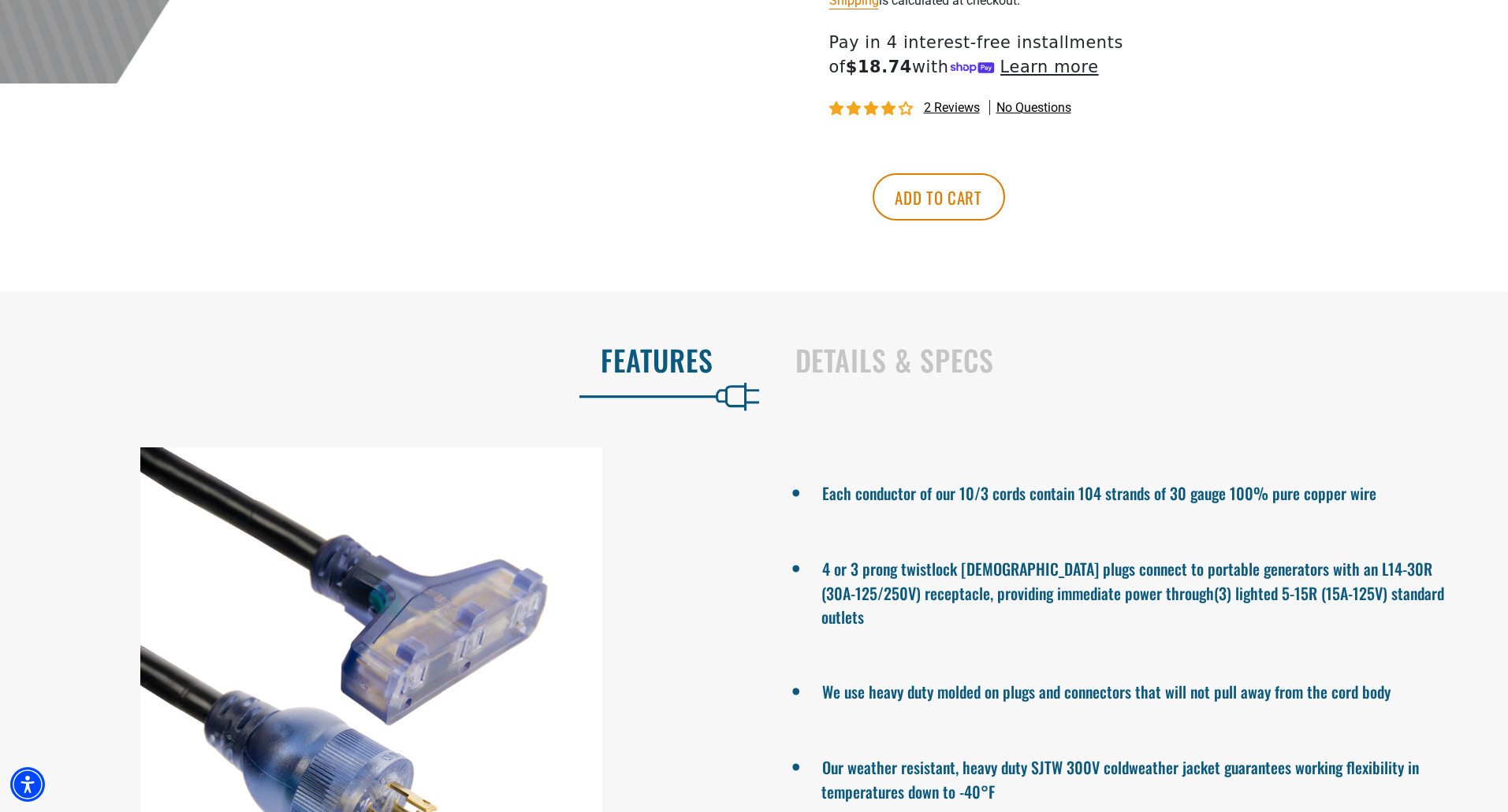
scroll to position [945, 0]
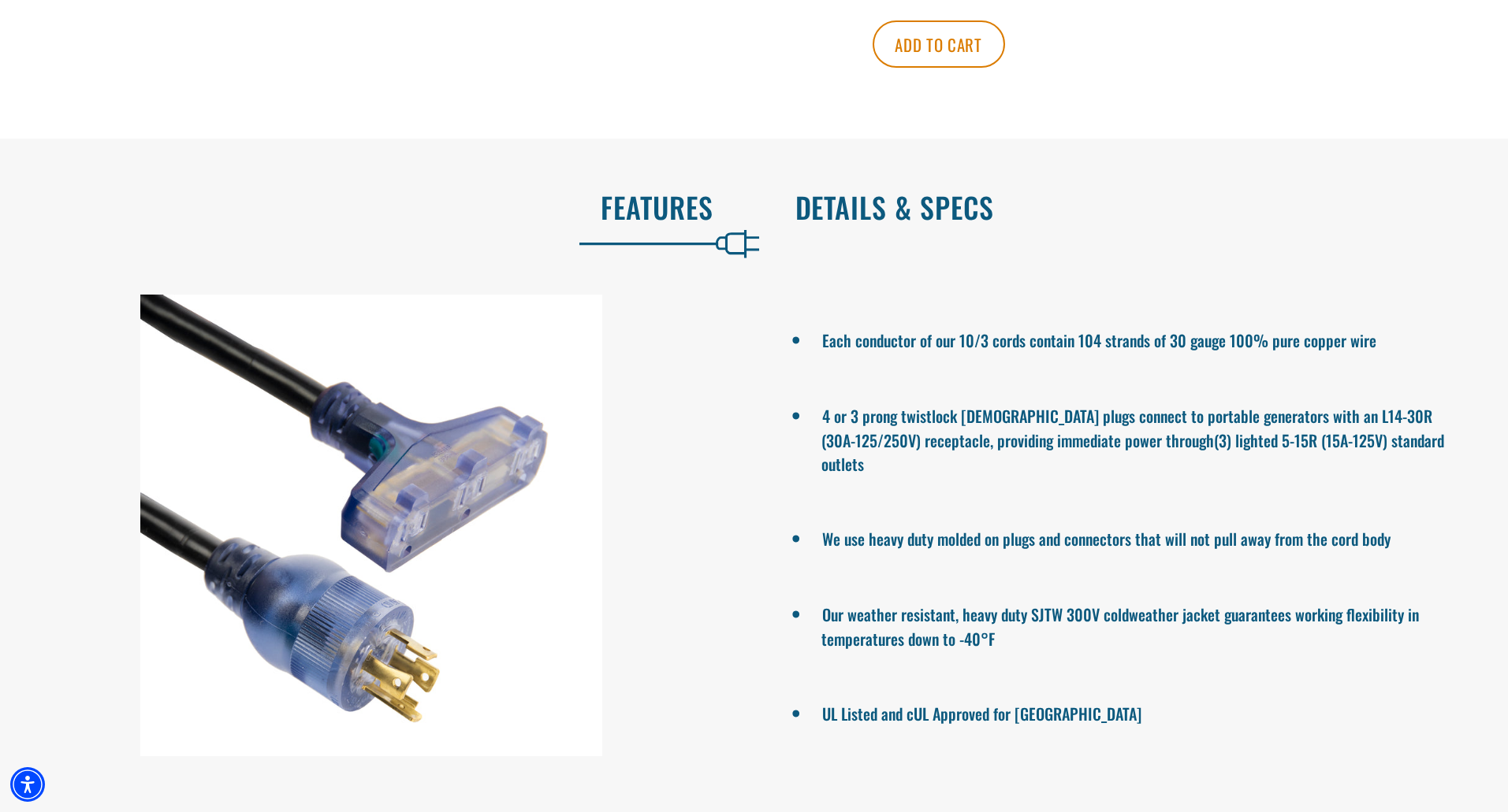
click at [894, 212] on h2 "Details & Specs" at bounding box center [1135, 207] width 680 height 33
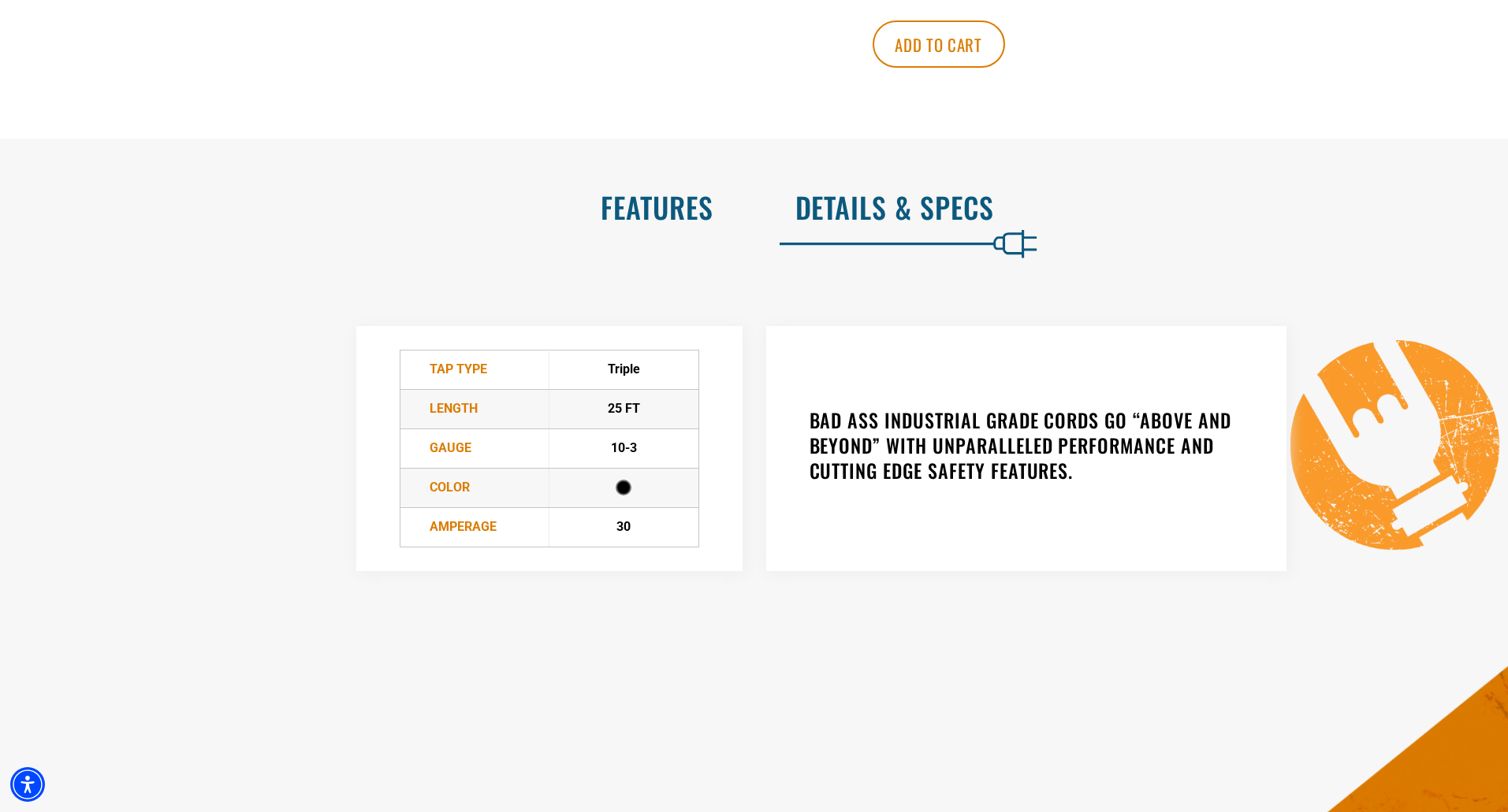
click at [712, 205] on h2 "Features" at bounding box center [373, 207] width 680 height 33
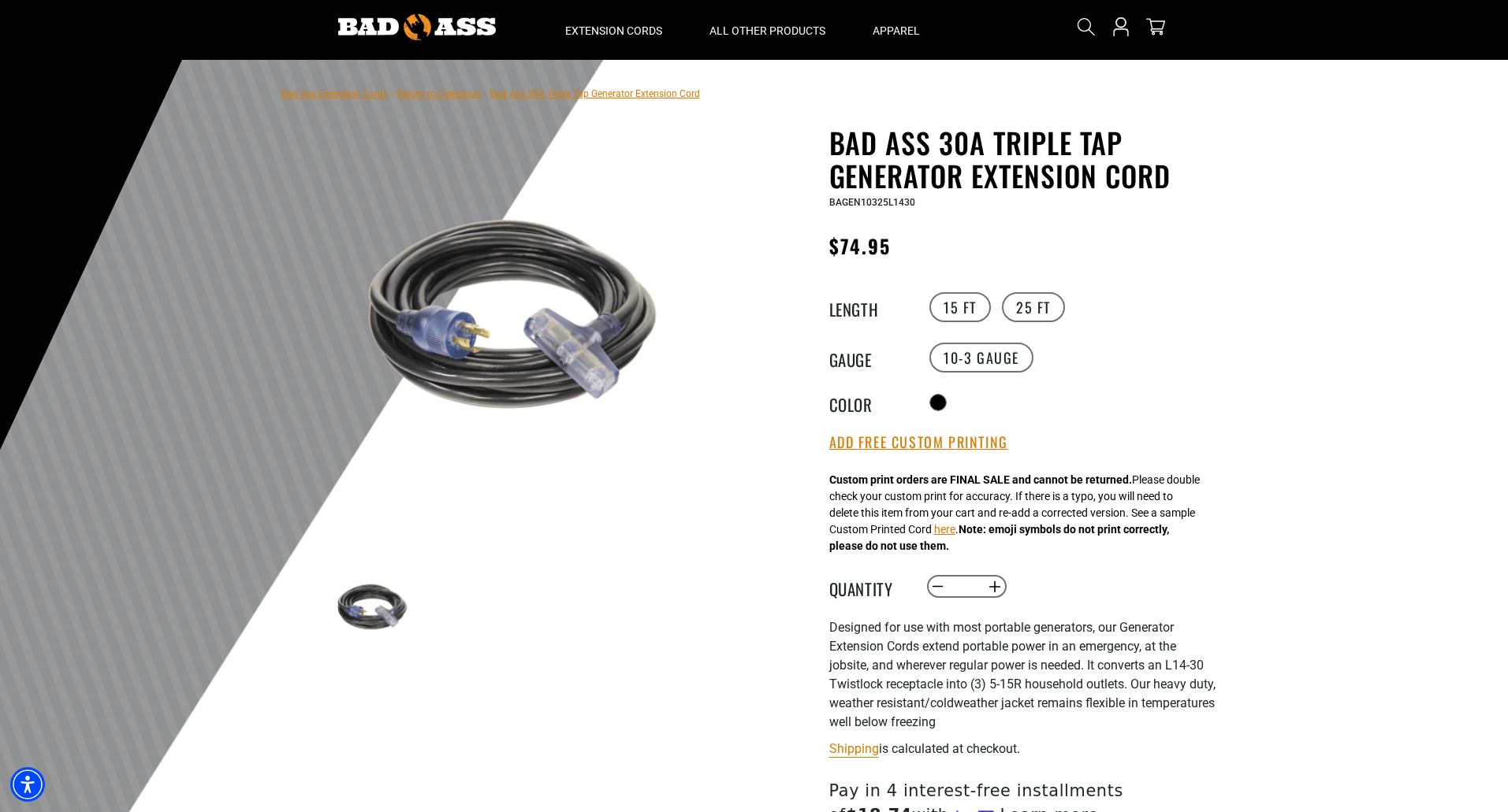
scroll to position [79, 0]
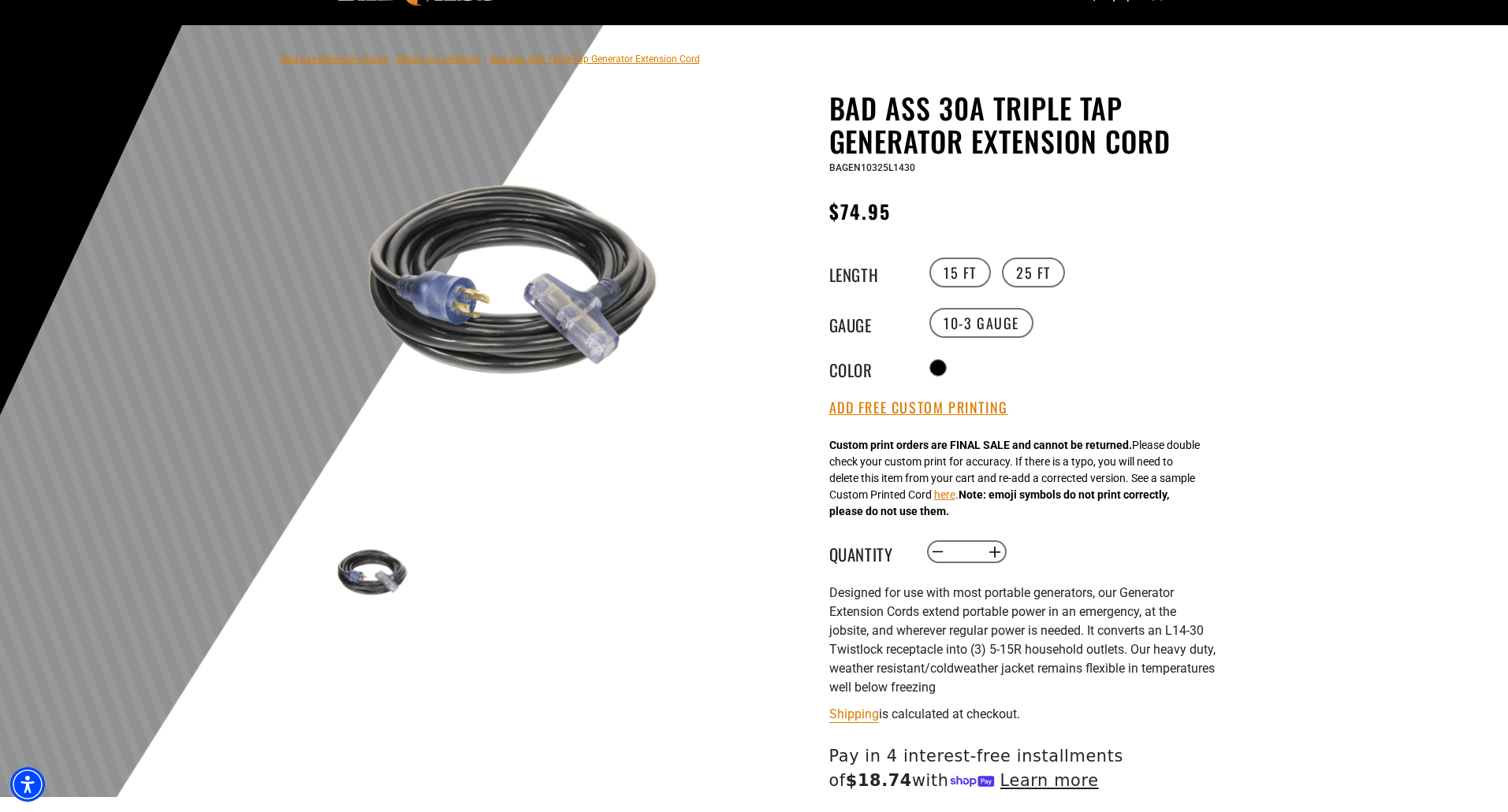
click at [650, 389] on img at bounding box center [518, 284] width 380 height 380
click at [715, 470] on main-product-gallery "1 of 1 Previous Next Previous Next 1 2" at bounding box center [518, 396] width 449 height 610
